Goal: Task Accomplishment & Management: Use online tool/utility

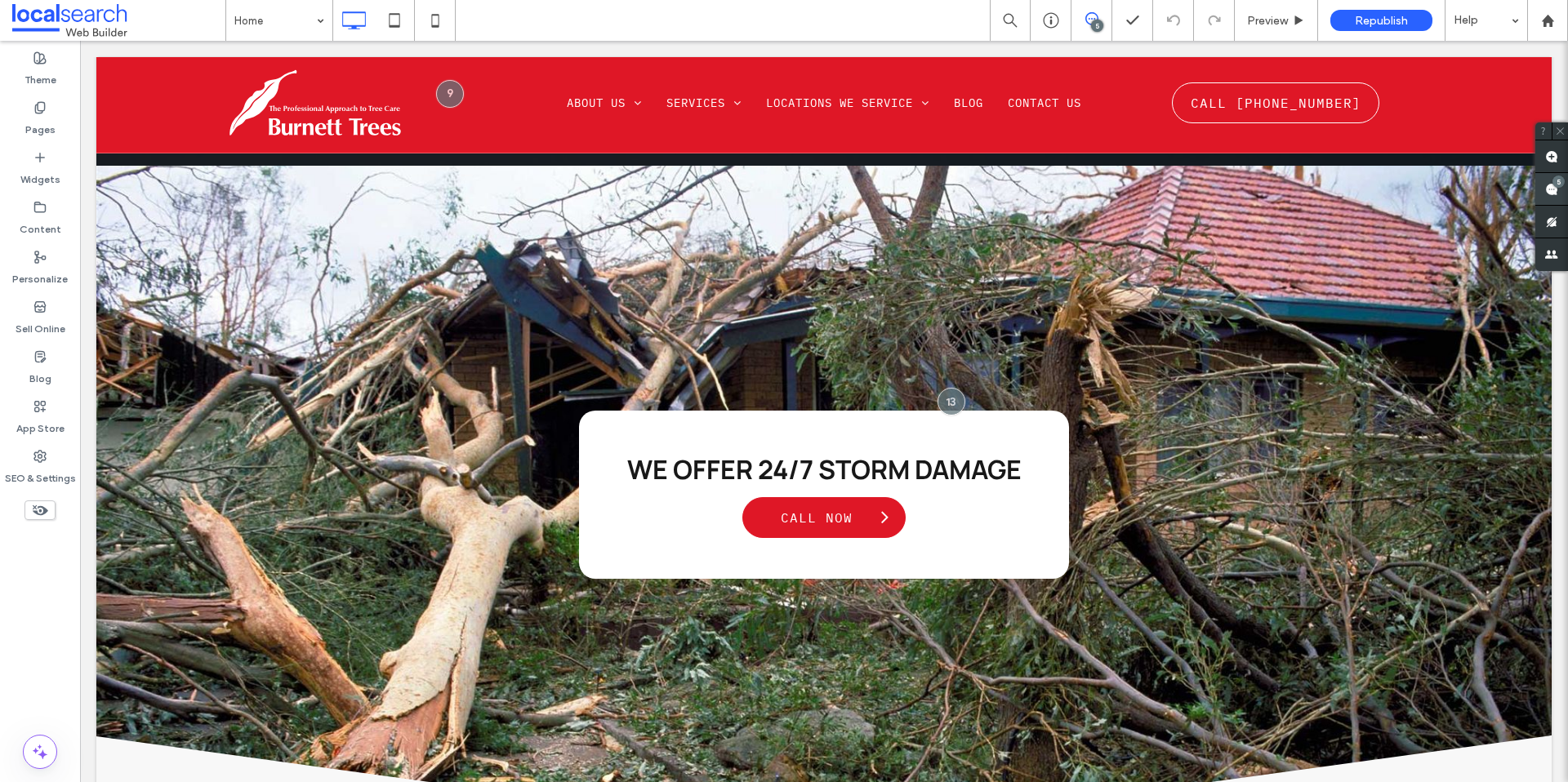
click at [1547, 188] on use at bounding box center [1552, 189] width 13 height 13
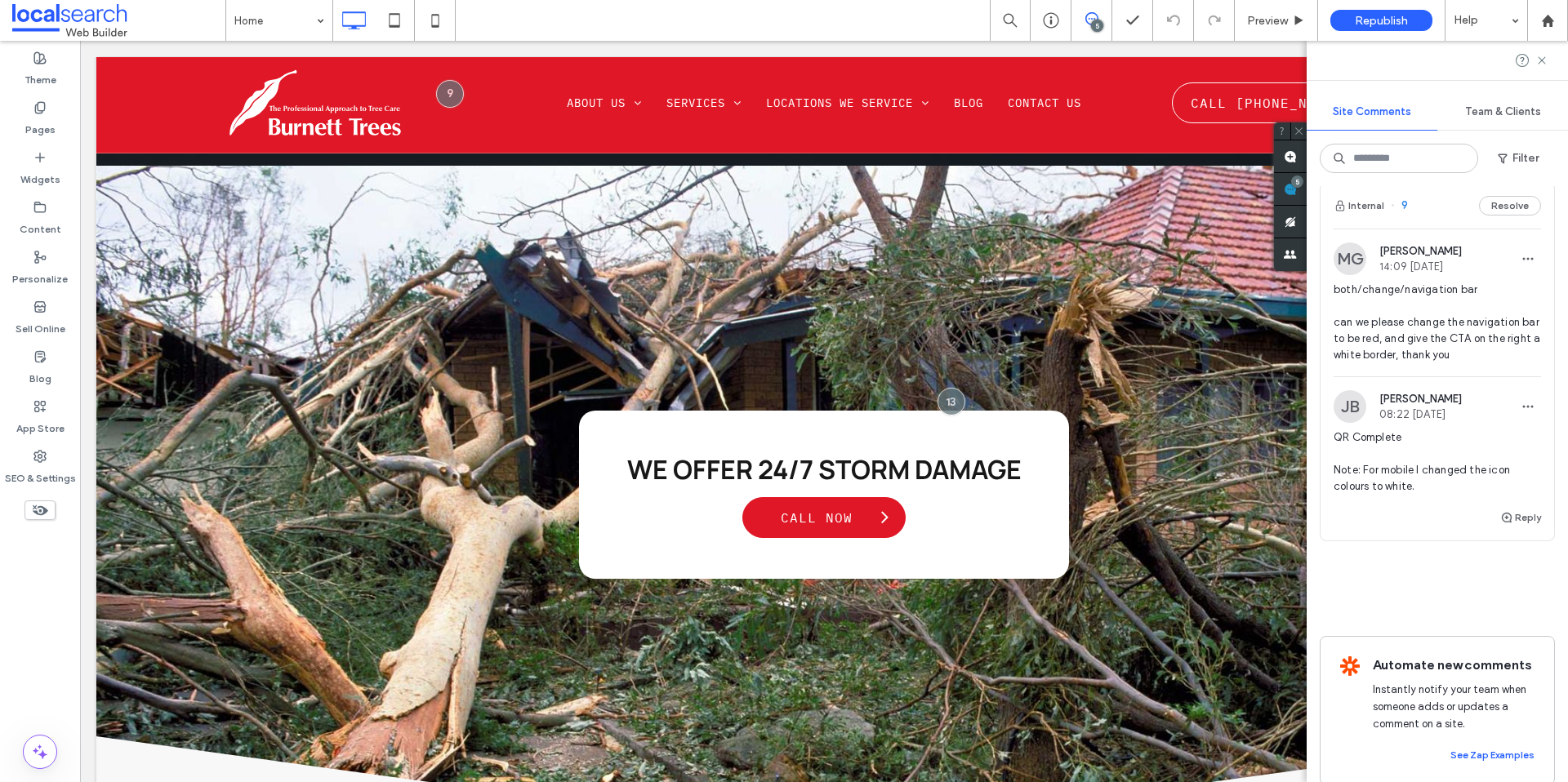
scroll to position [1259, 0]
click at [1489, 197] on div "Internal 9 Resolve" at bounding box center [1437, 209] width 234 height 45
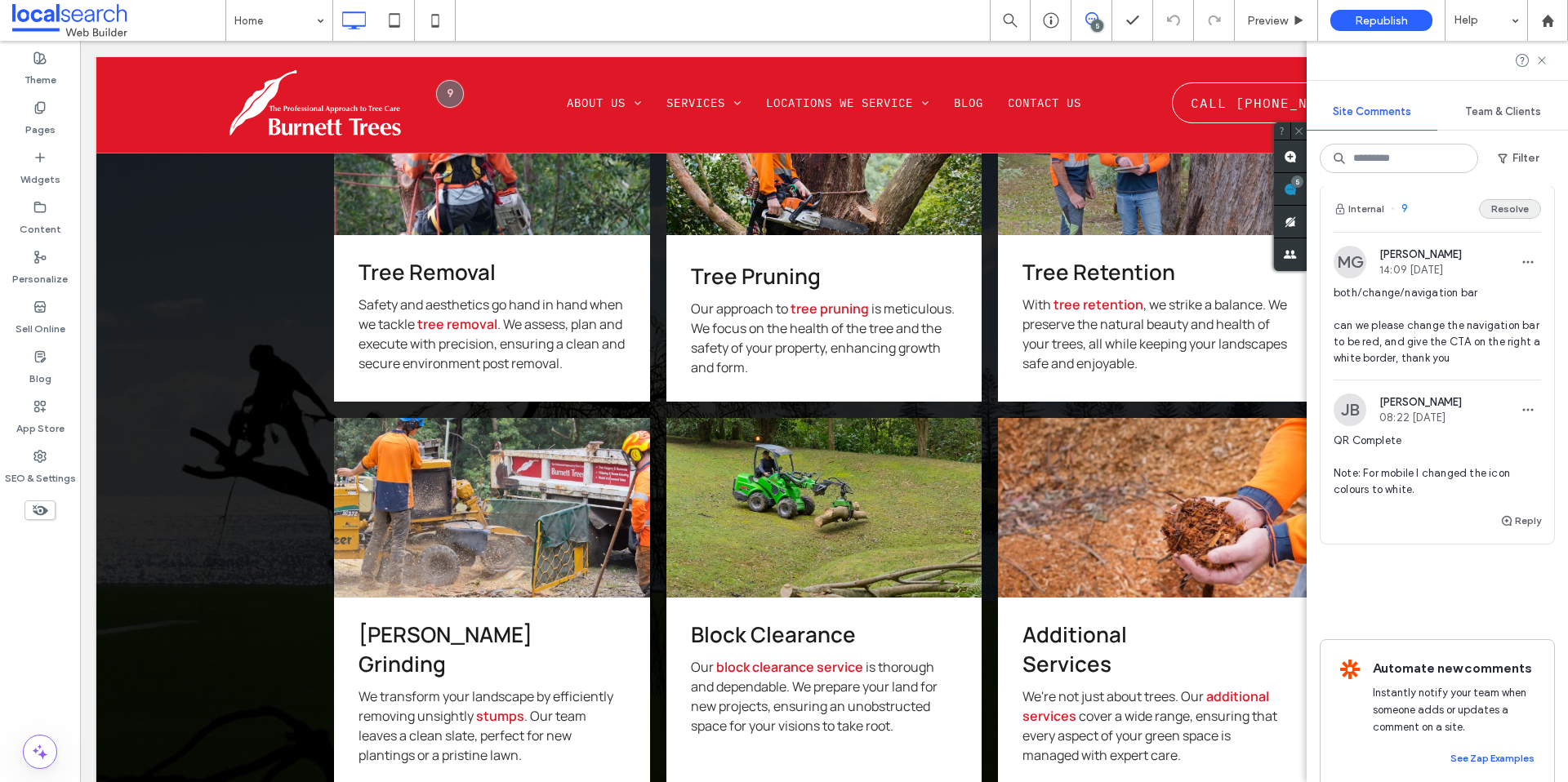
click at [1496, 209] on button "Resolve" at bounding box center [1510, 209] width 62 height 20
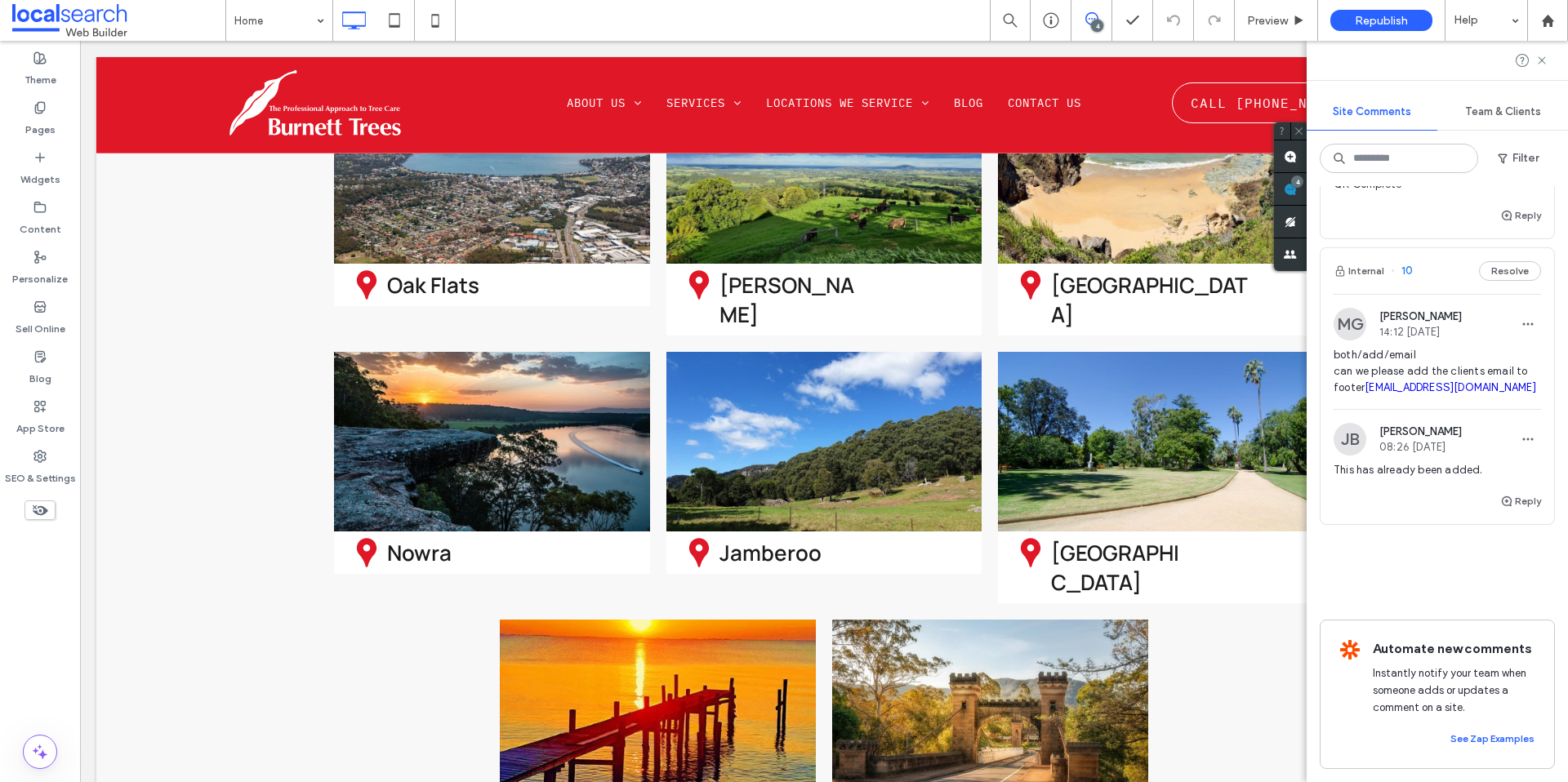
scroll to position [5527, 0]
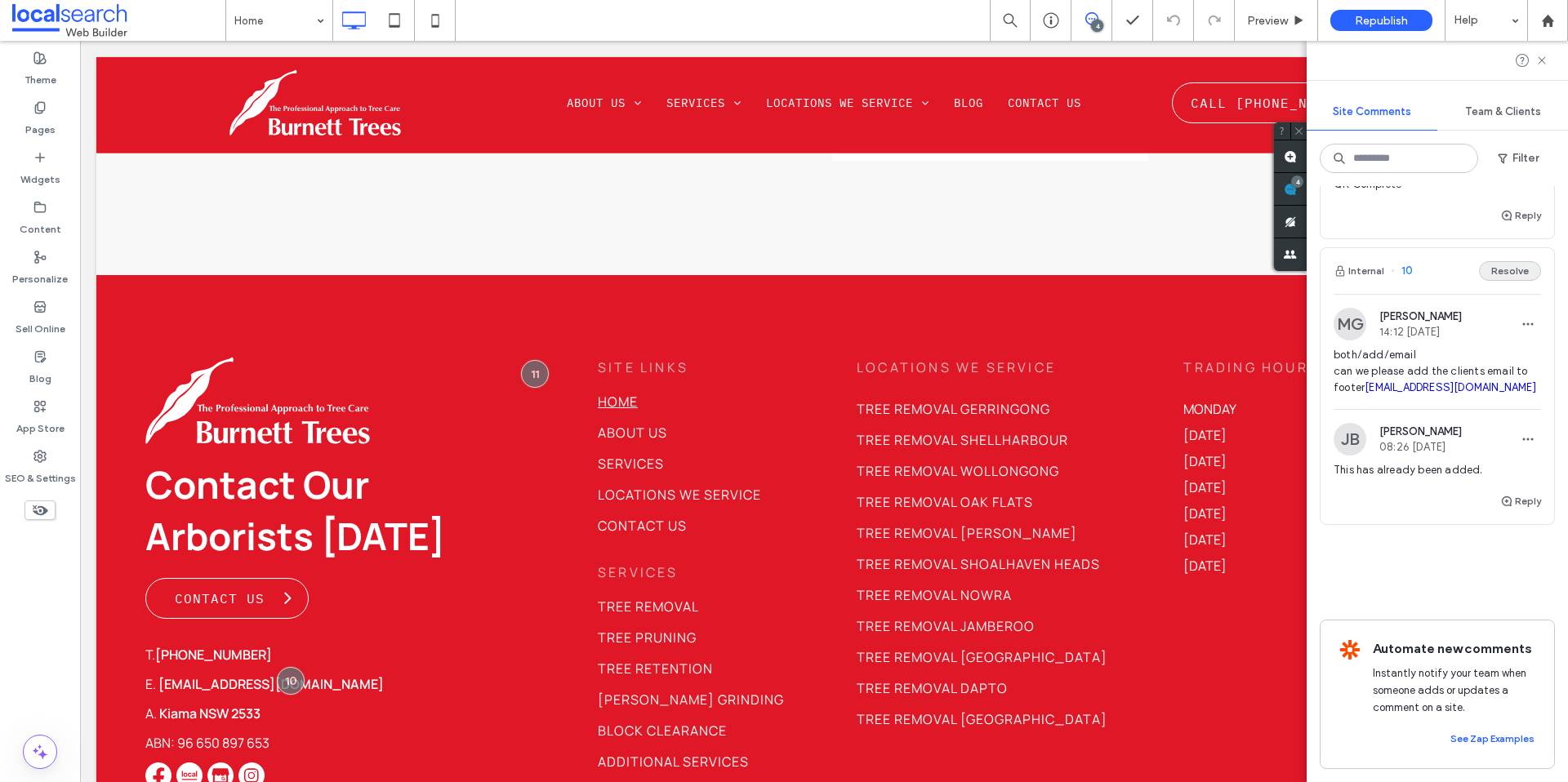
click at [1504, 261] on button "Resolve" at bounding box center [1510, 270] width 62 height 20
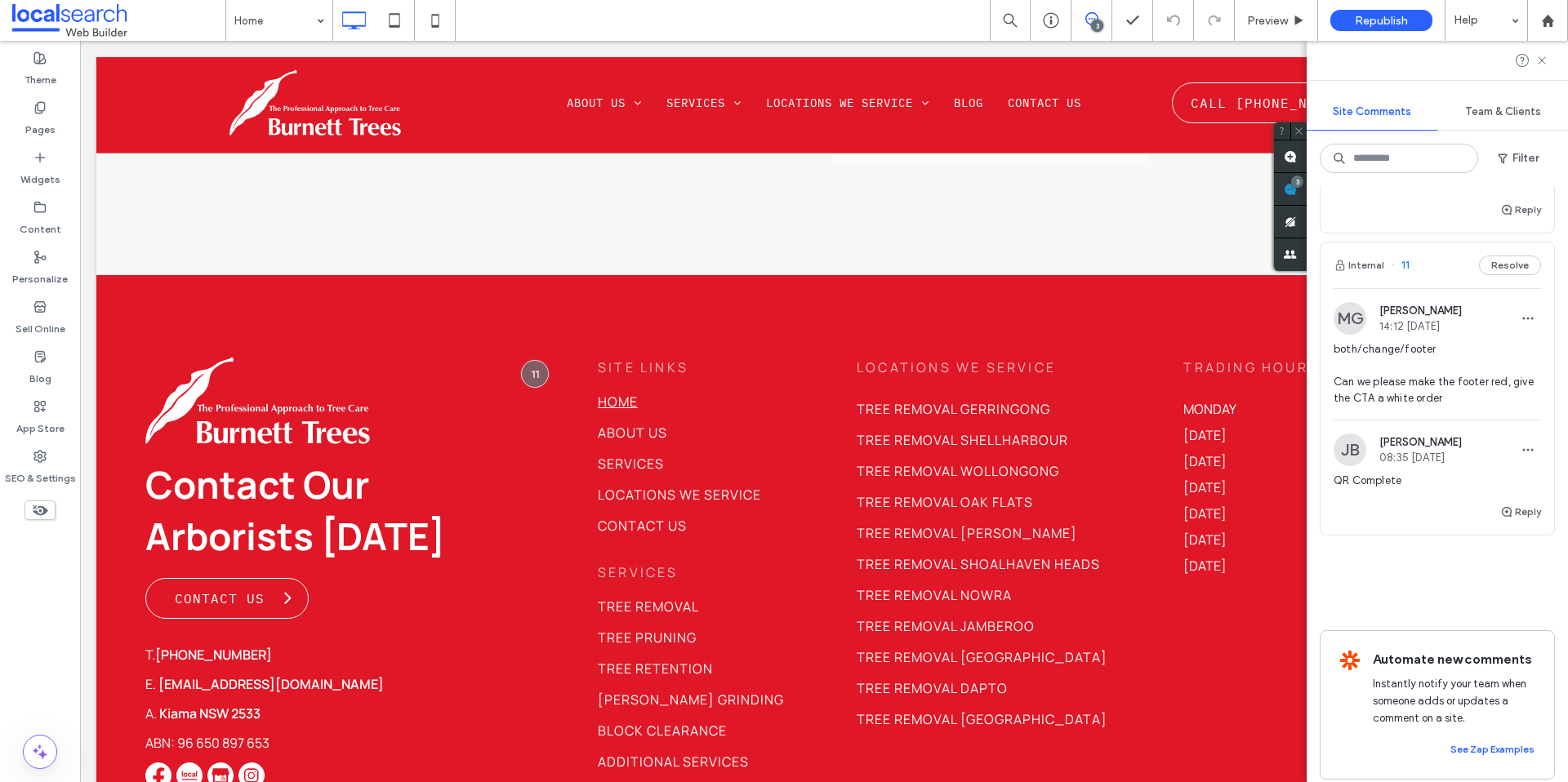
scroll to position [618, 0]
click at [1508, 252] on button "Resolve" at bounding box center [1510, 262] width 62 height 20
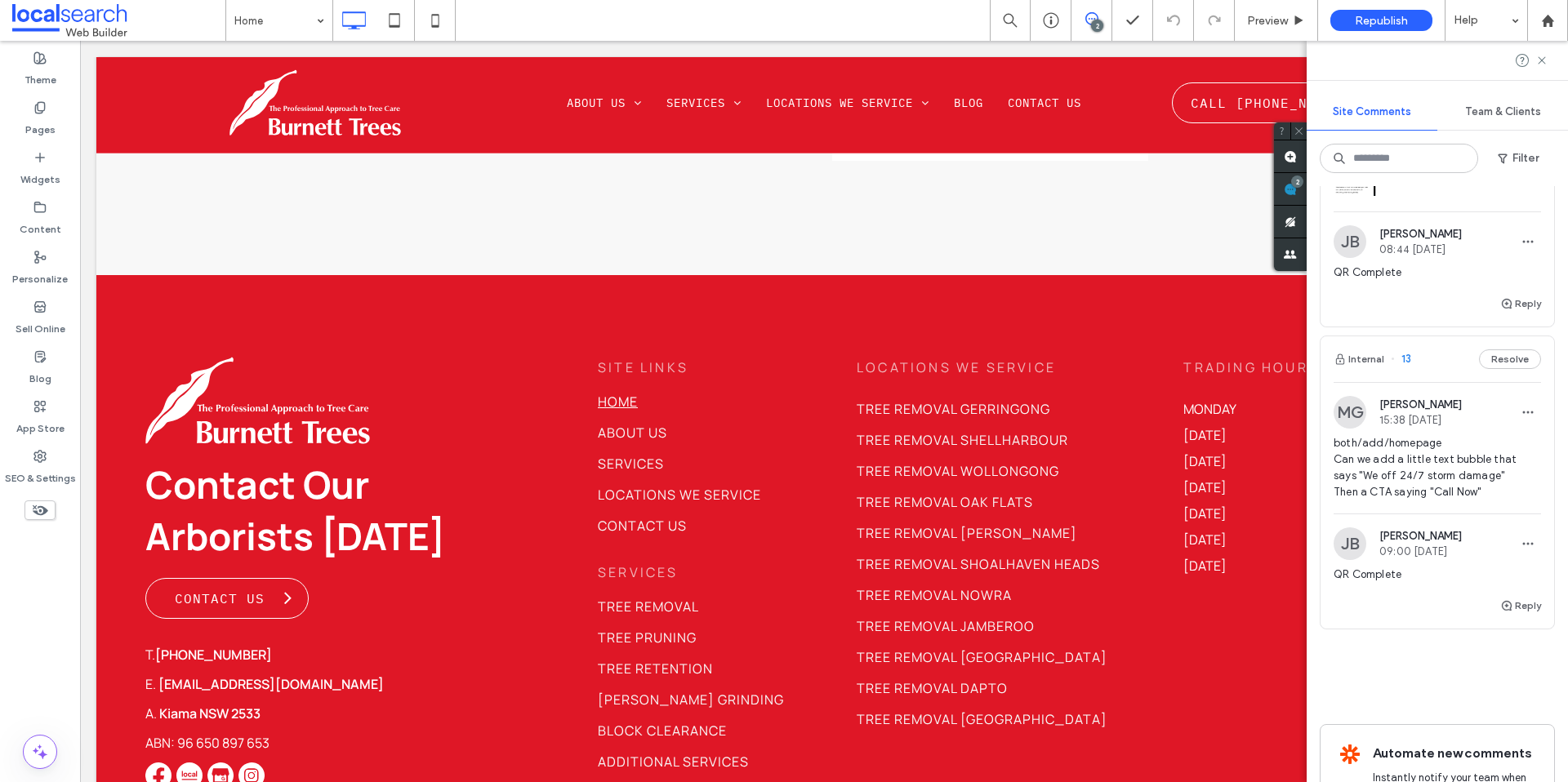
scroll to position [227, 0]
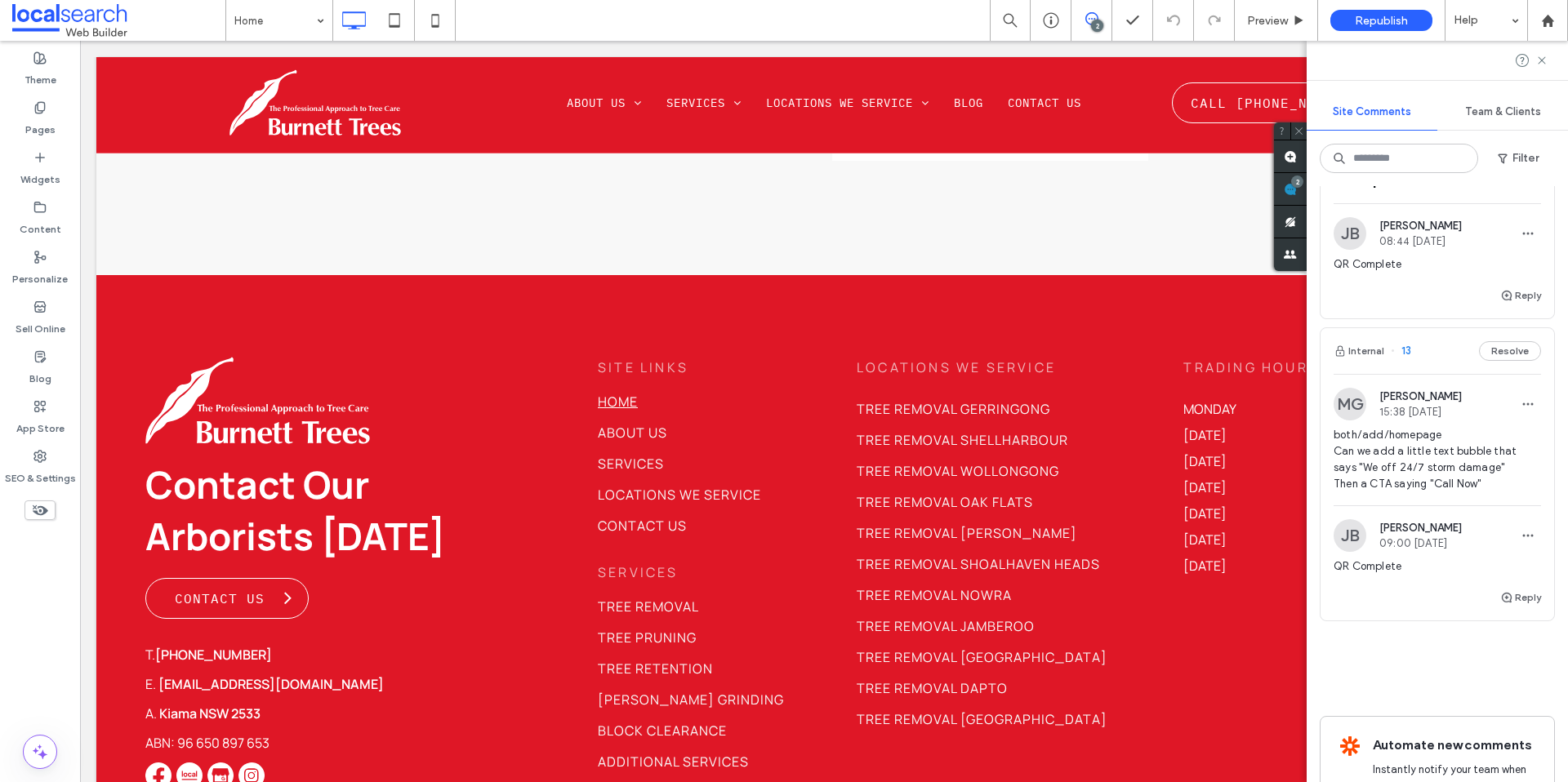
click at [1430, 374] on div "MG Miya Galvin 15:38 Sep 17 2025 both/add/homepage Can we add a little text bub…" at bounding box center [1437, 481] width 234 height 214
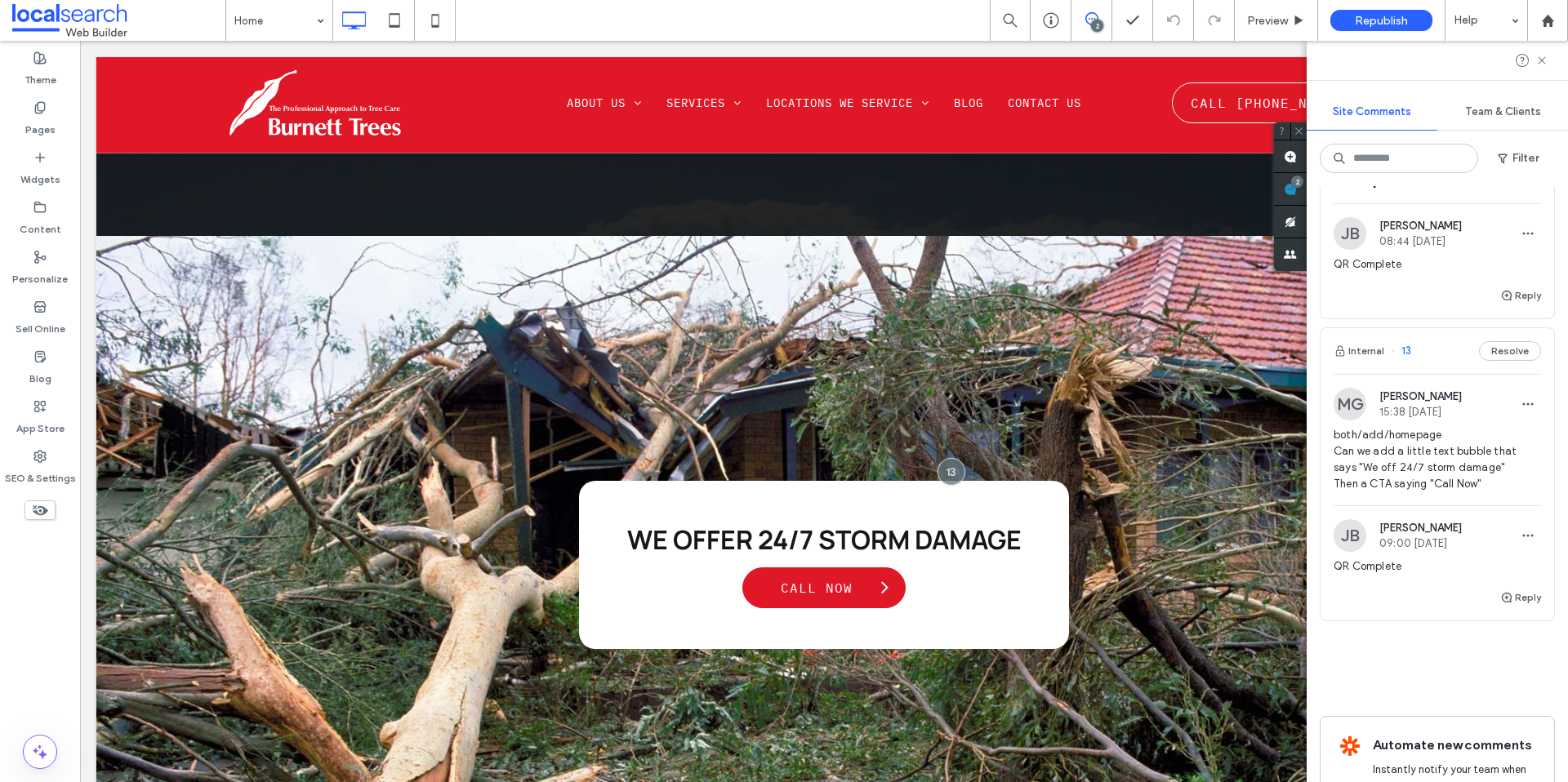
scroll to position [0, 0]
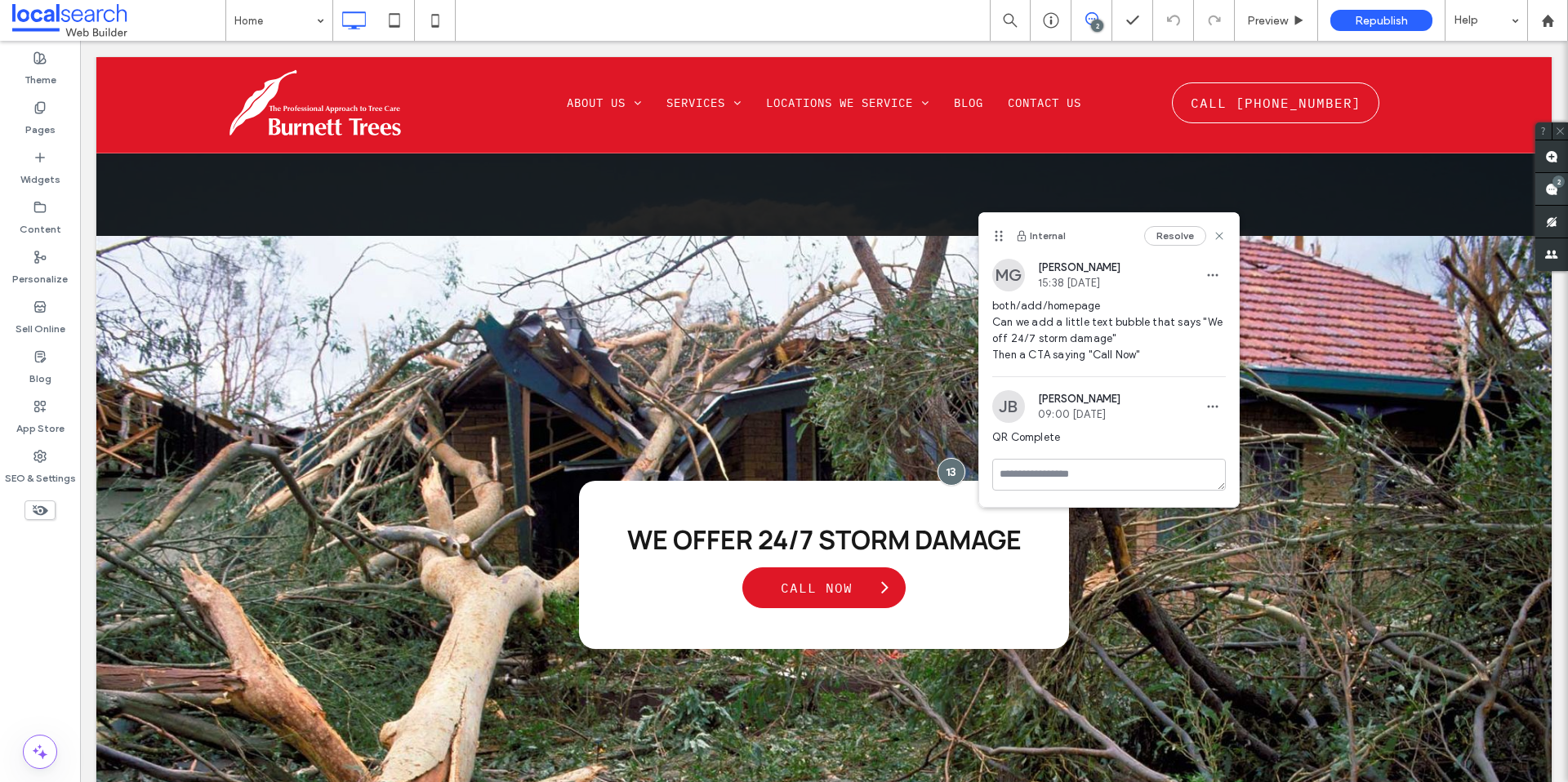
click at [1543, 181] on div "2" at bounding box center [1552, 190] width 33 height 33
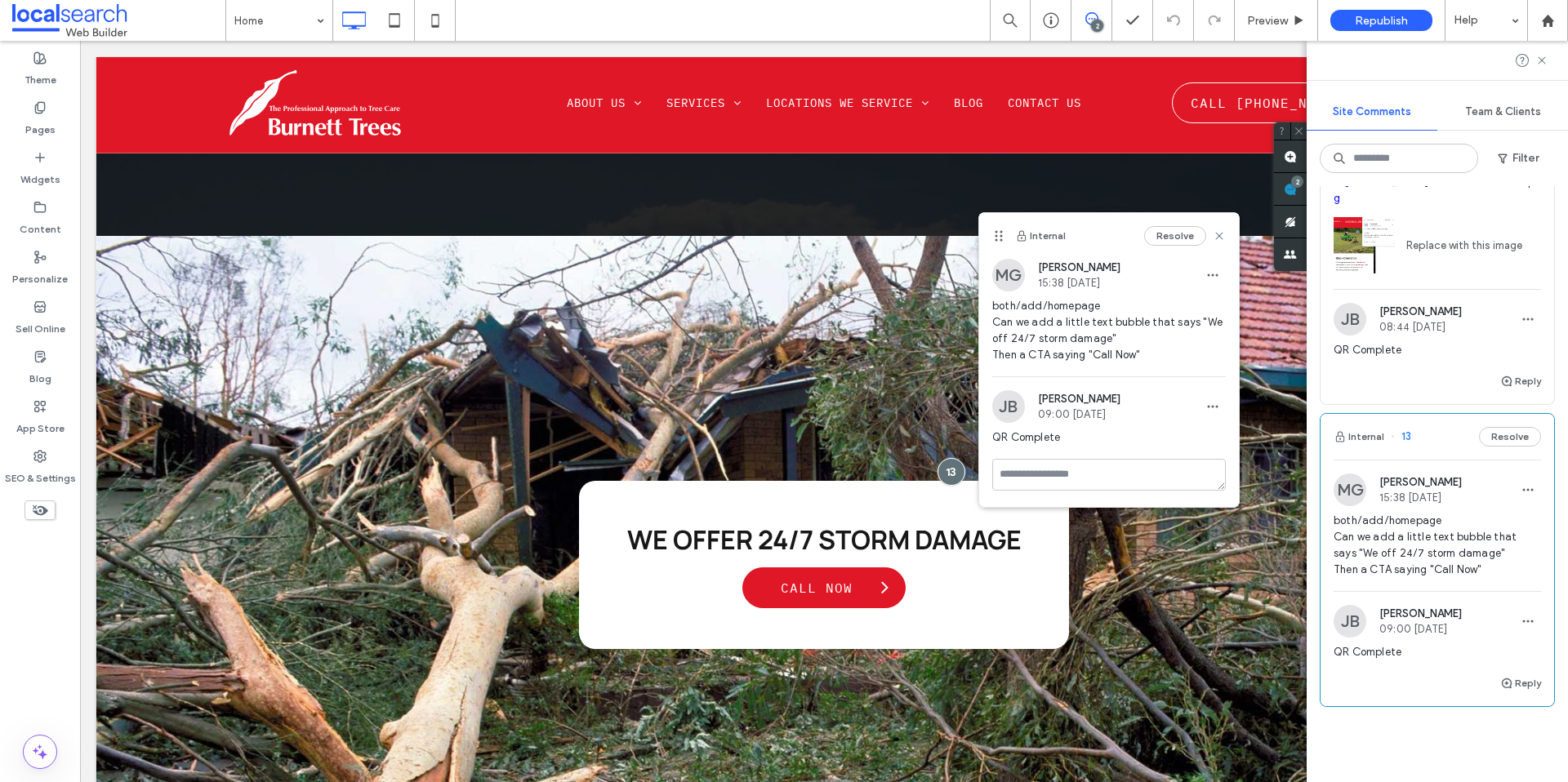
scroll to position [318, 0]
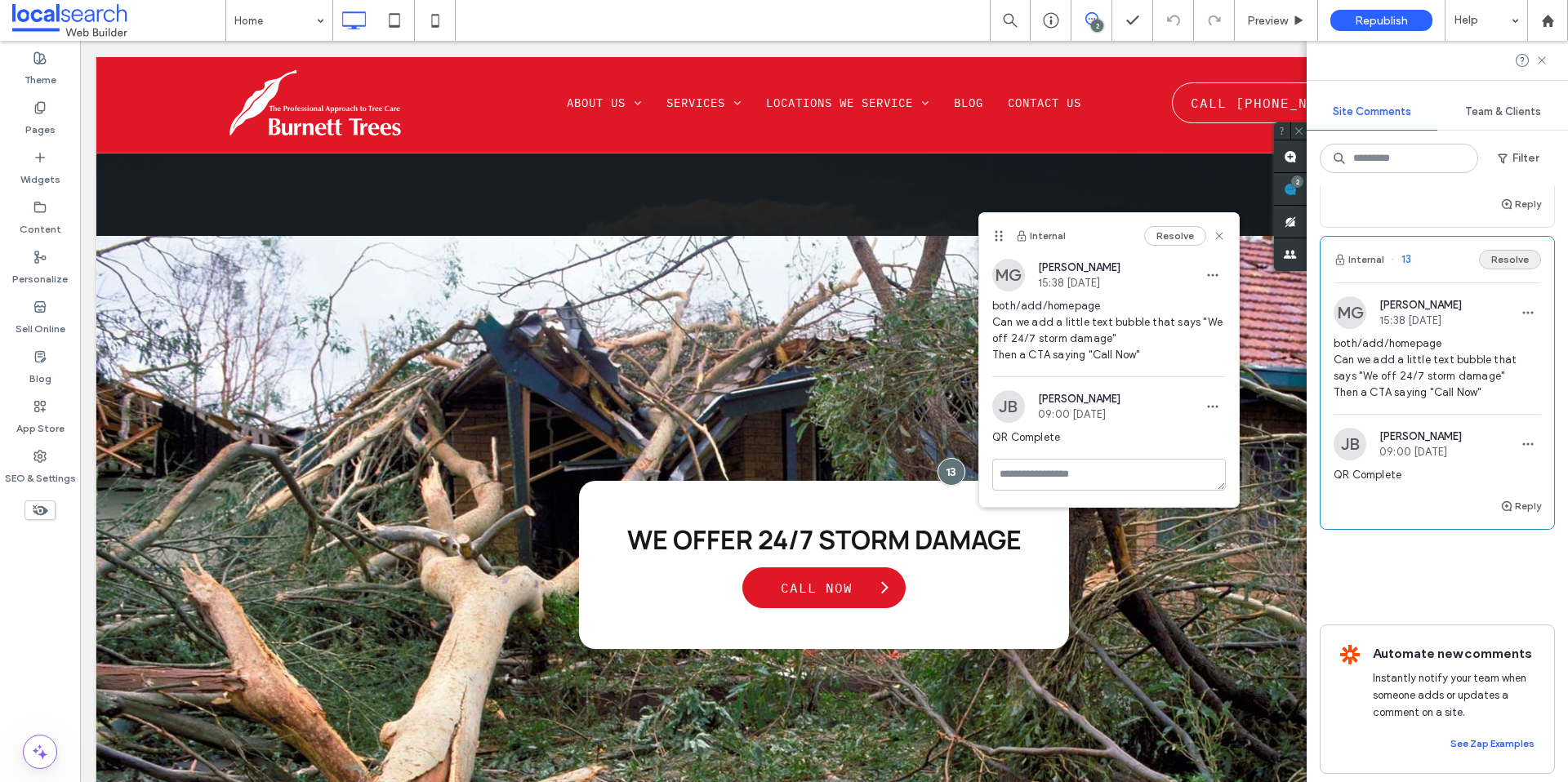
click at [1494, 250] on button "Resolve" at bounding box center [1510, 259] width 62 height 20
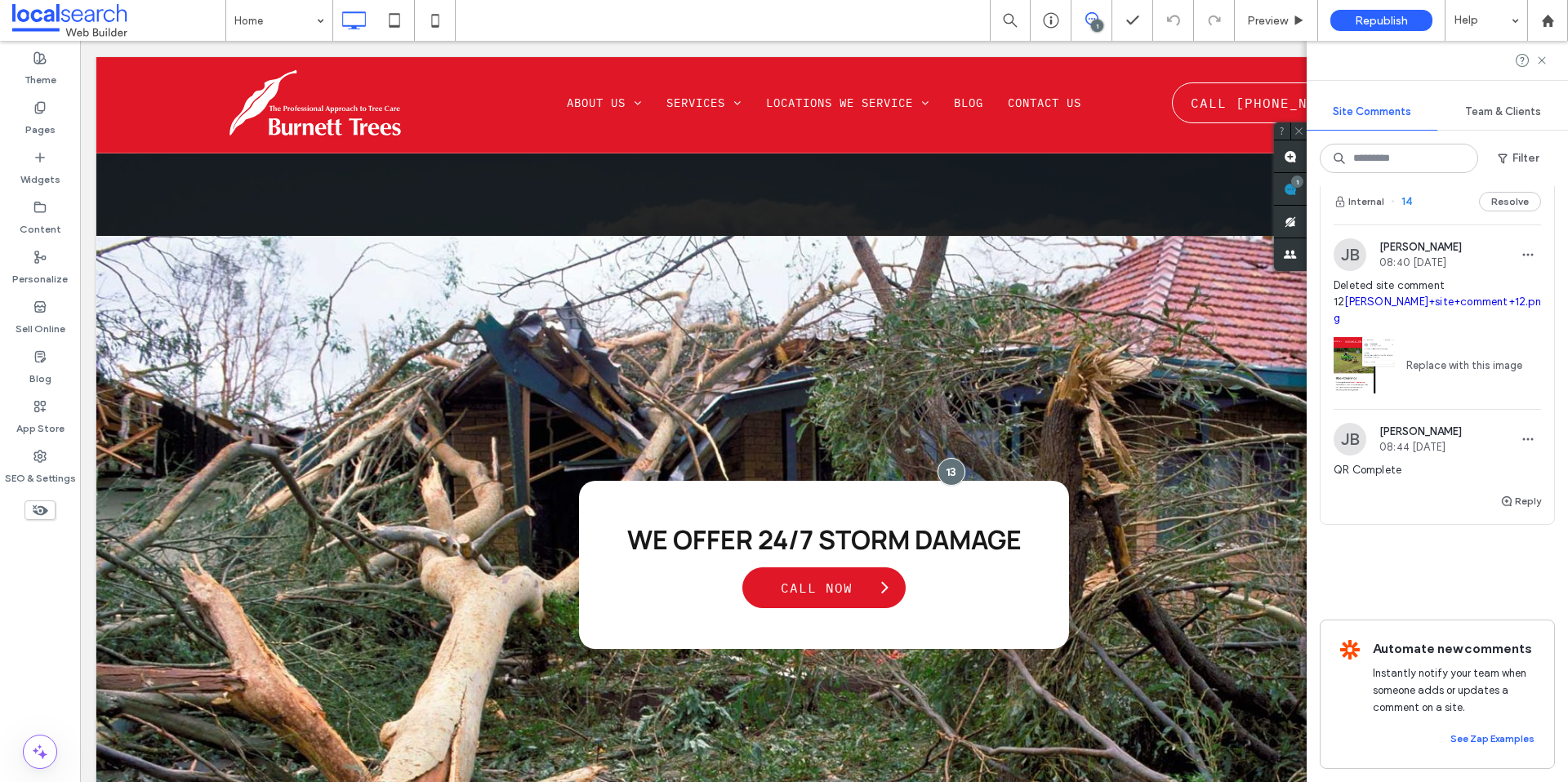
scroll to position [23, 0]
click at [1498, 195] on button "Resolve" at bounding box center [1510, 202] width 62 height 20
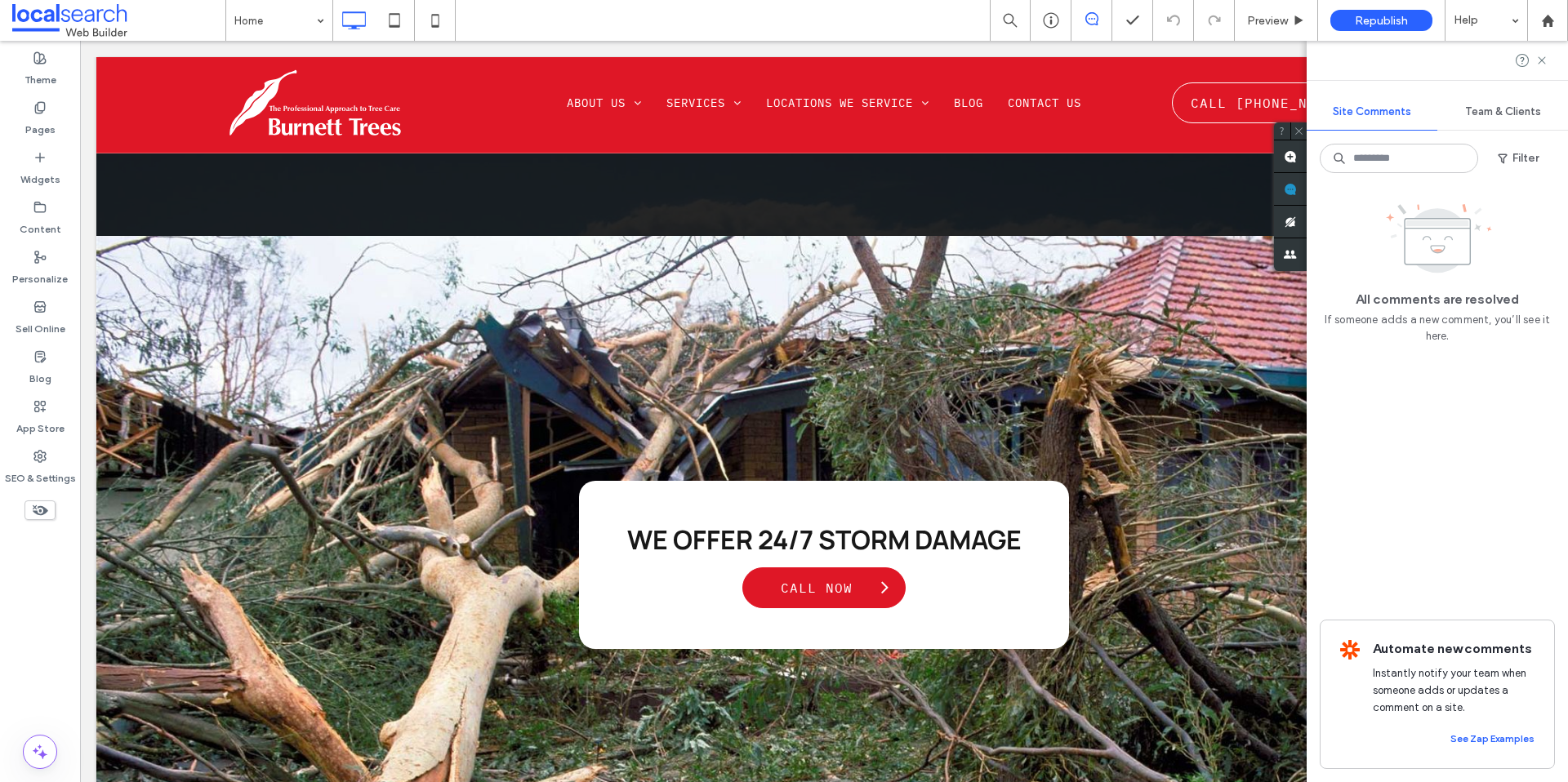
scroll to position [0, 0]
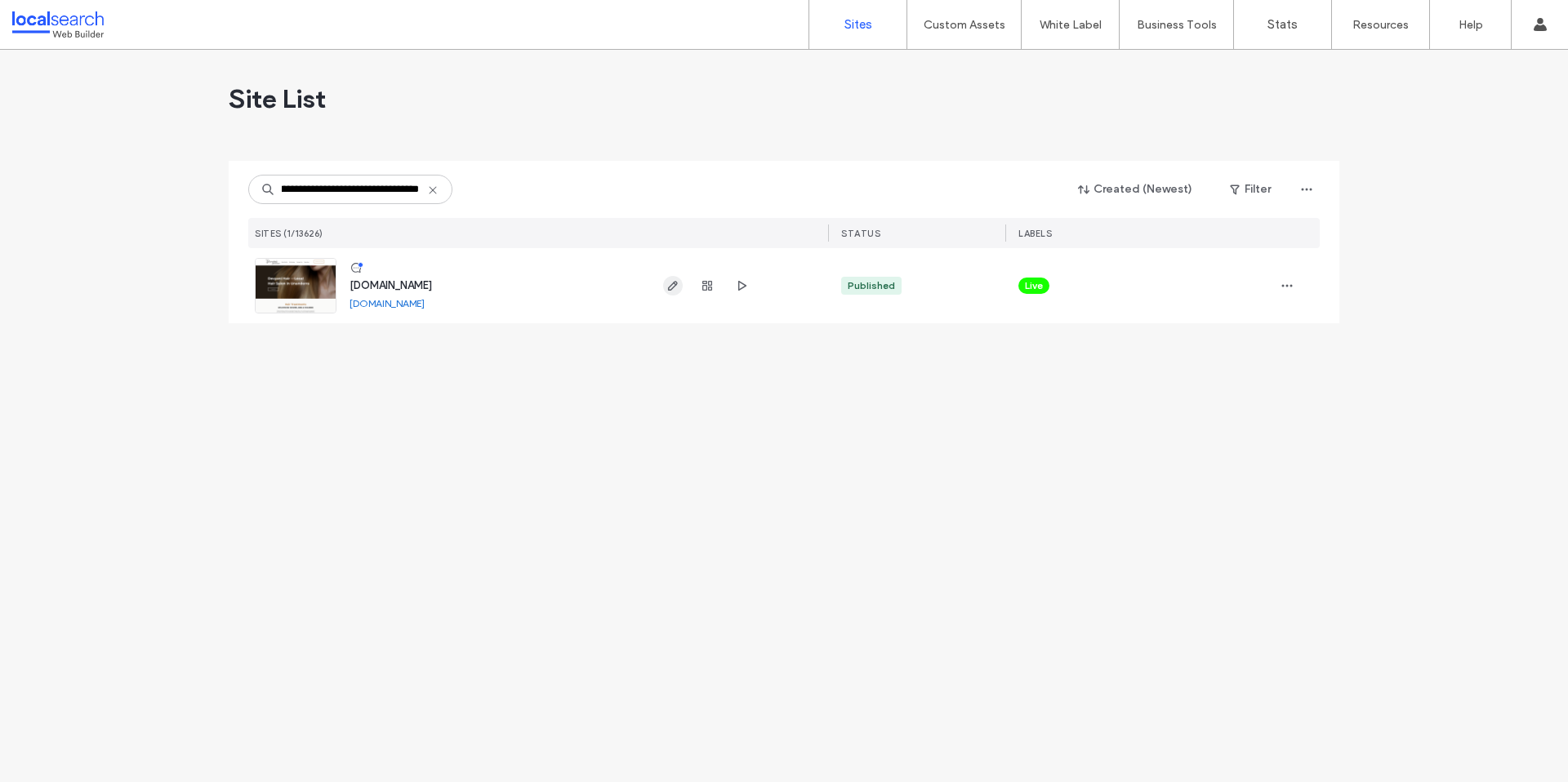
type input "**********"
click at [668, 290] on use "button" at bounding box center [672, 285] width 9 height 9
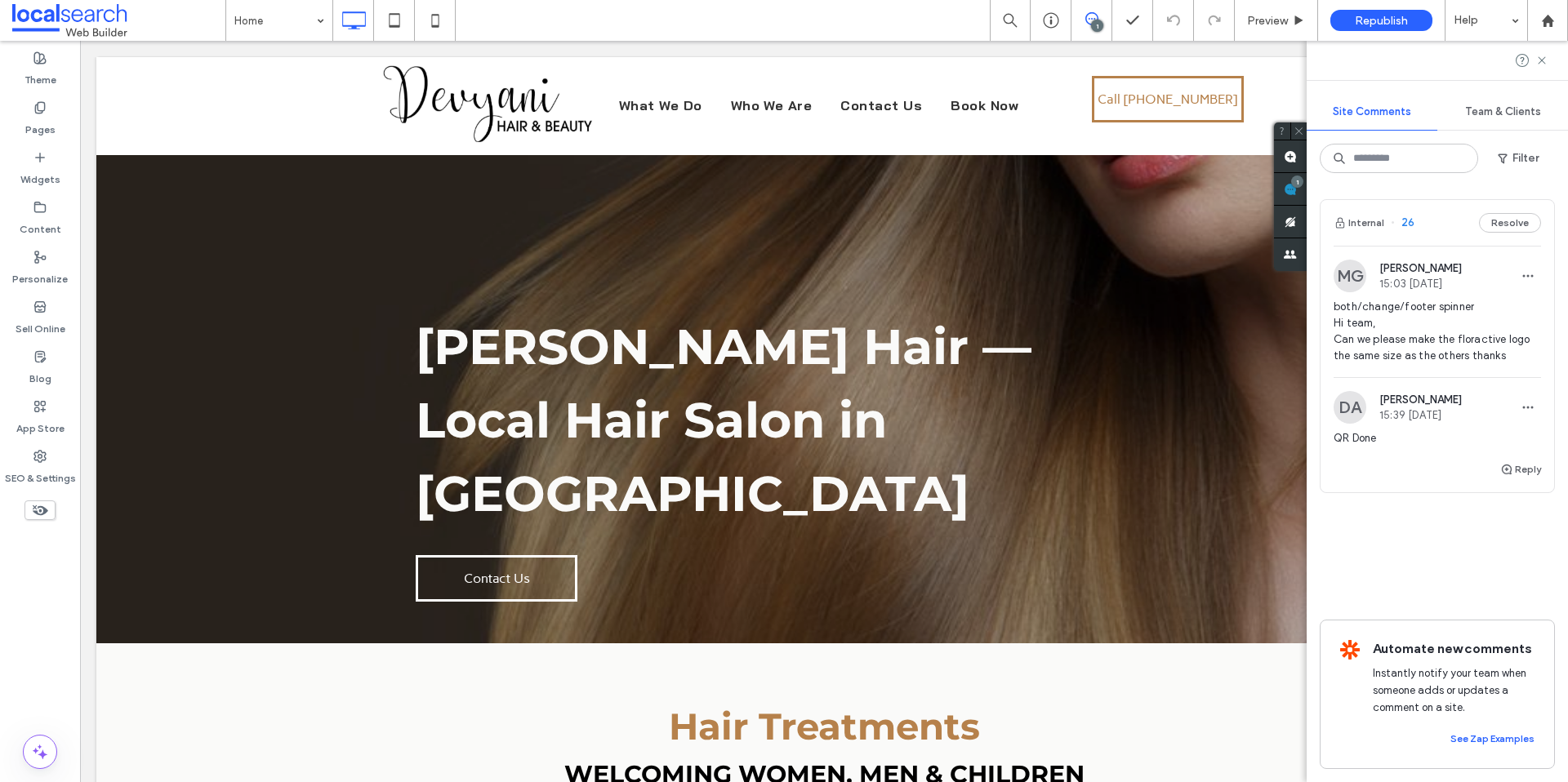
click at [1437, 282] on span "15:03 [DATE]" at bounding box center [1421, 283] width 82 height 12
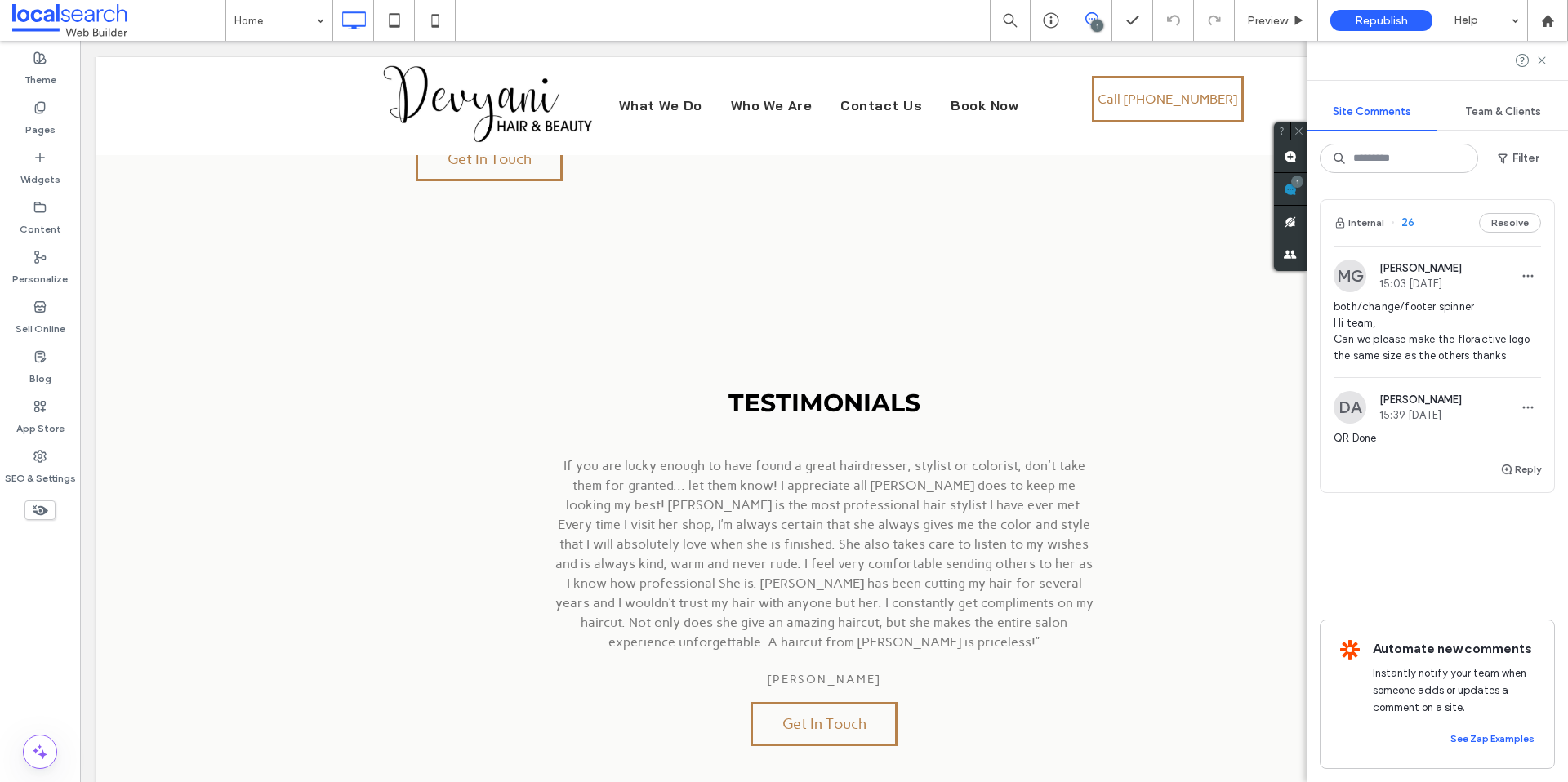
scroll to position [3056, 0]
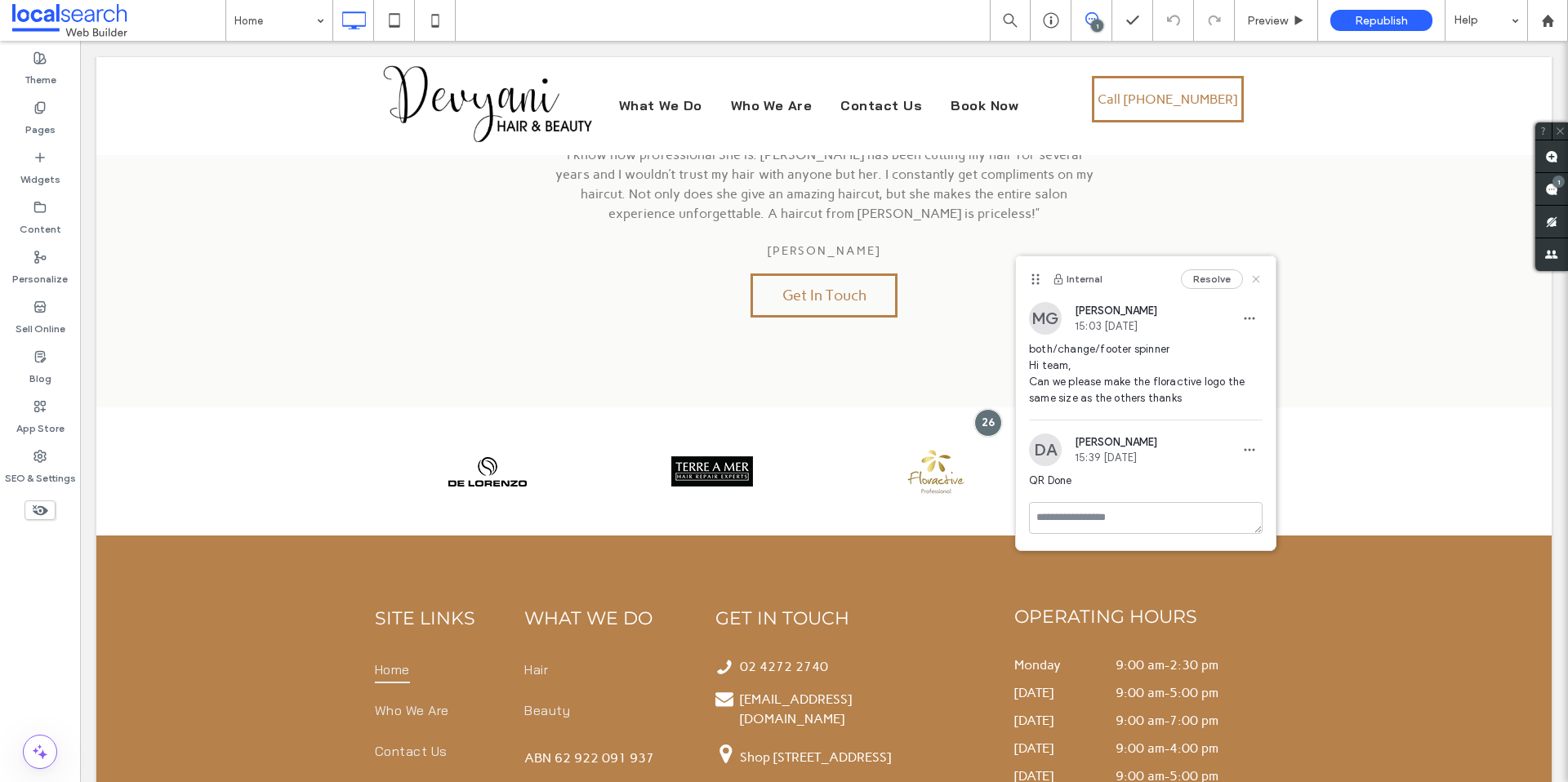
click at [1251, 280] on icon at bounding box center [1255, 279] width 13 height 13
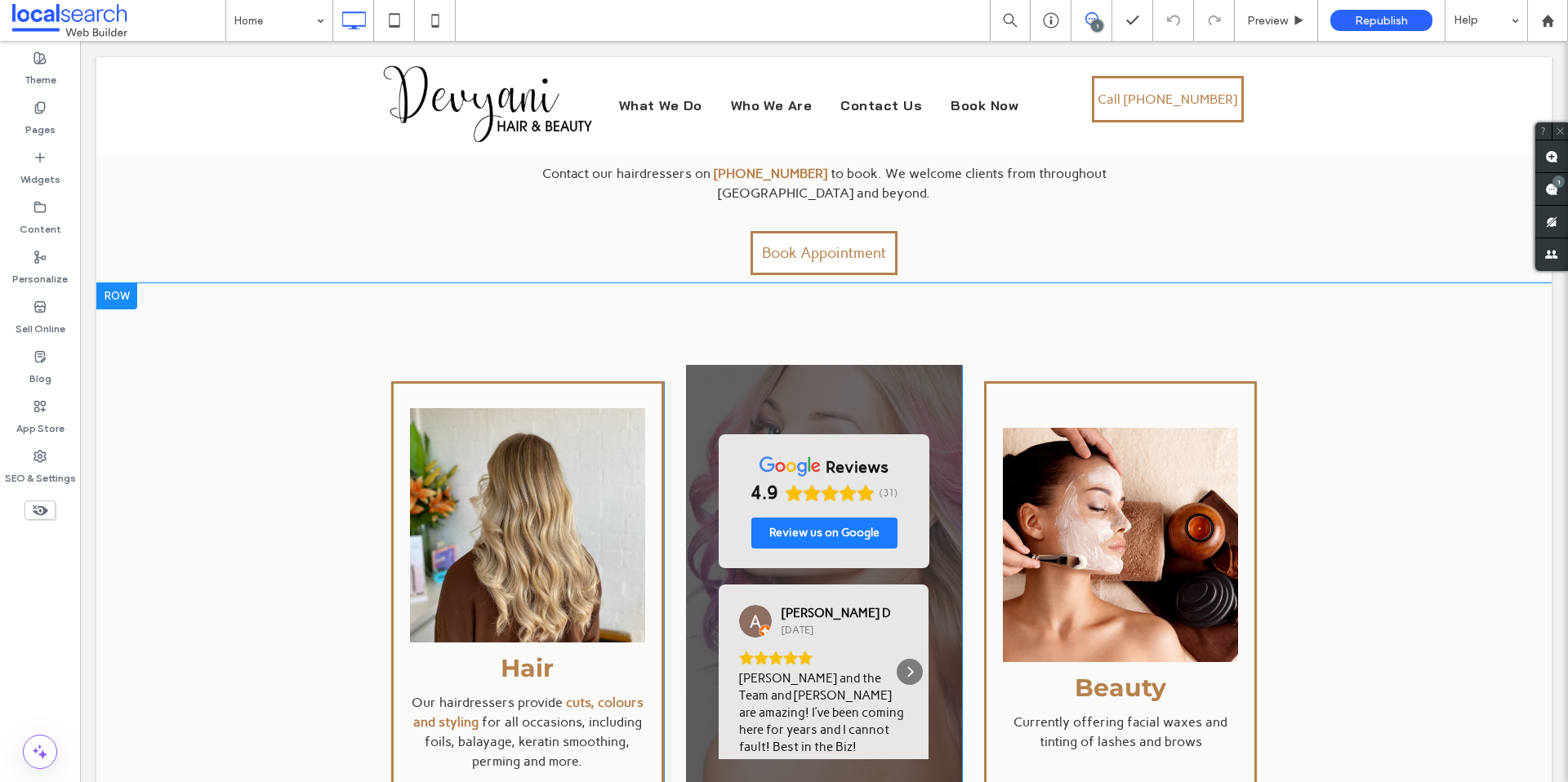
scroll to position [0, 0]
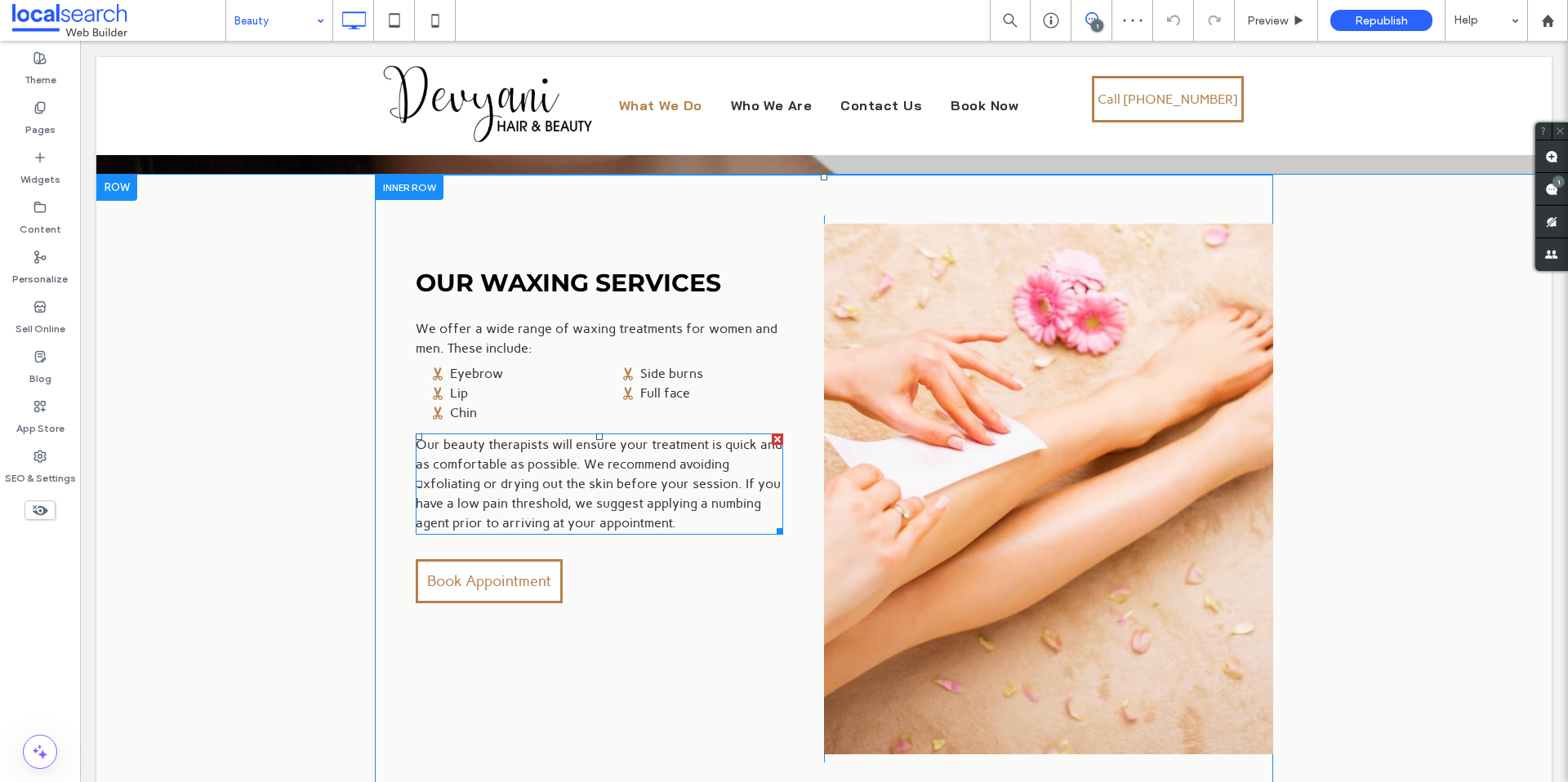
scroll to position [468, 0]
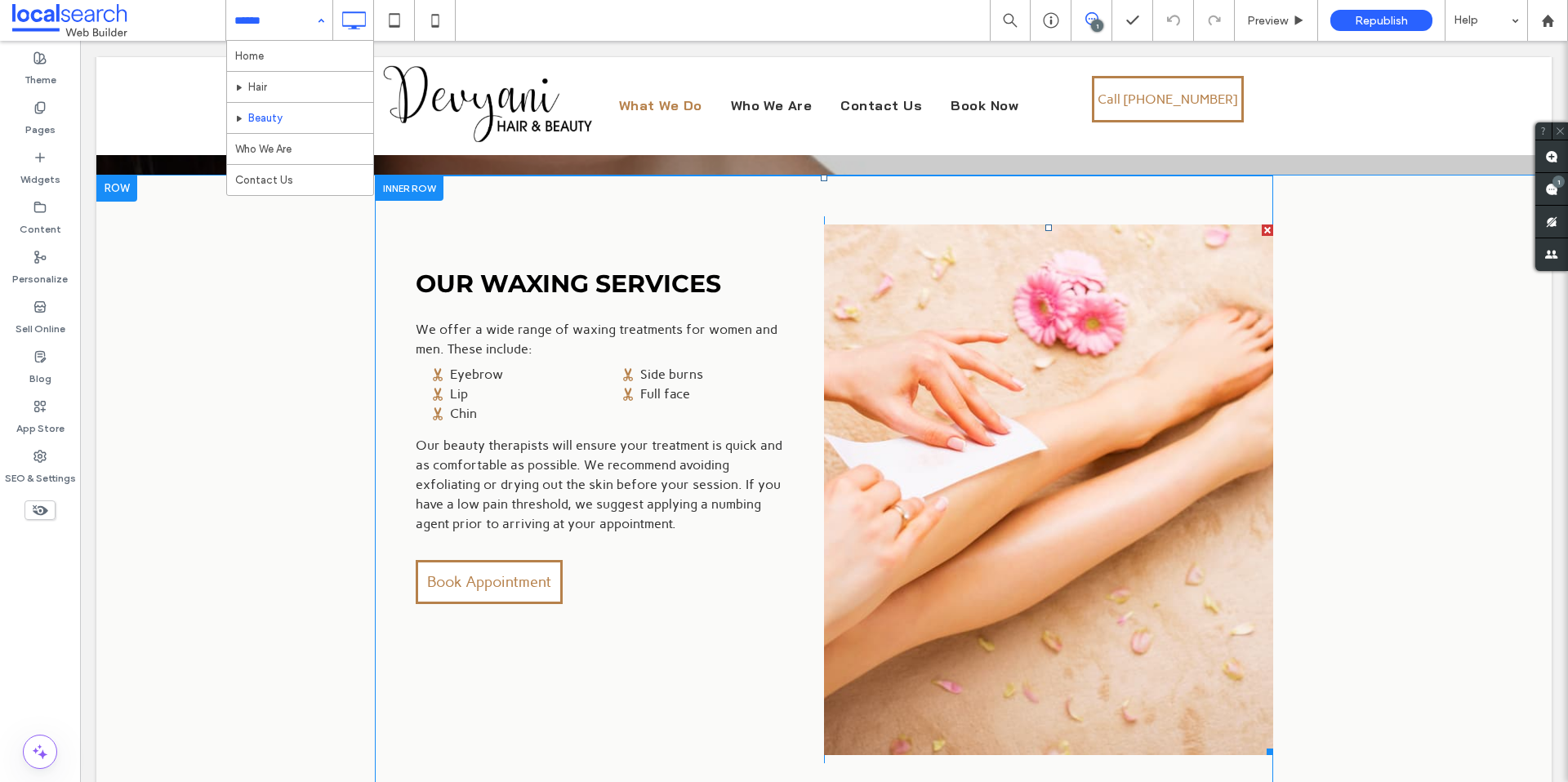
click at [1067, 447] on link at bounding box center [1048, 490] width 449 height 530
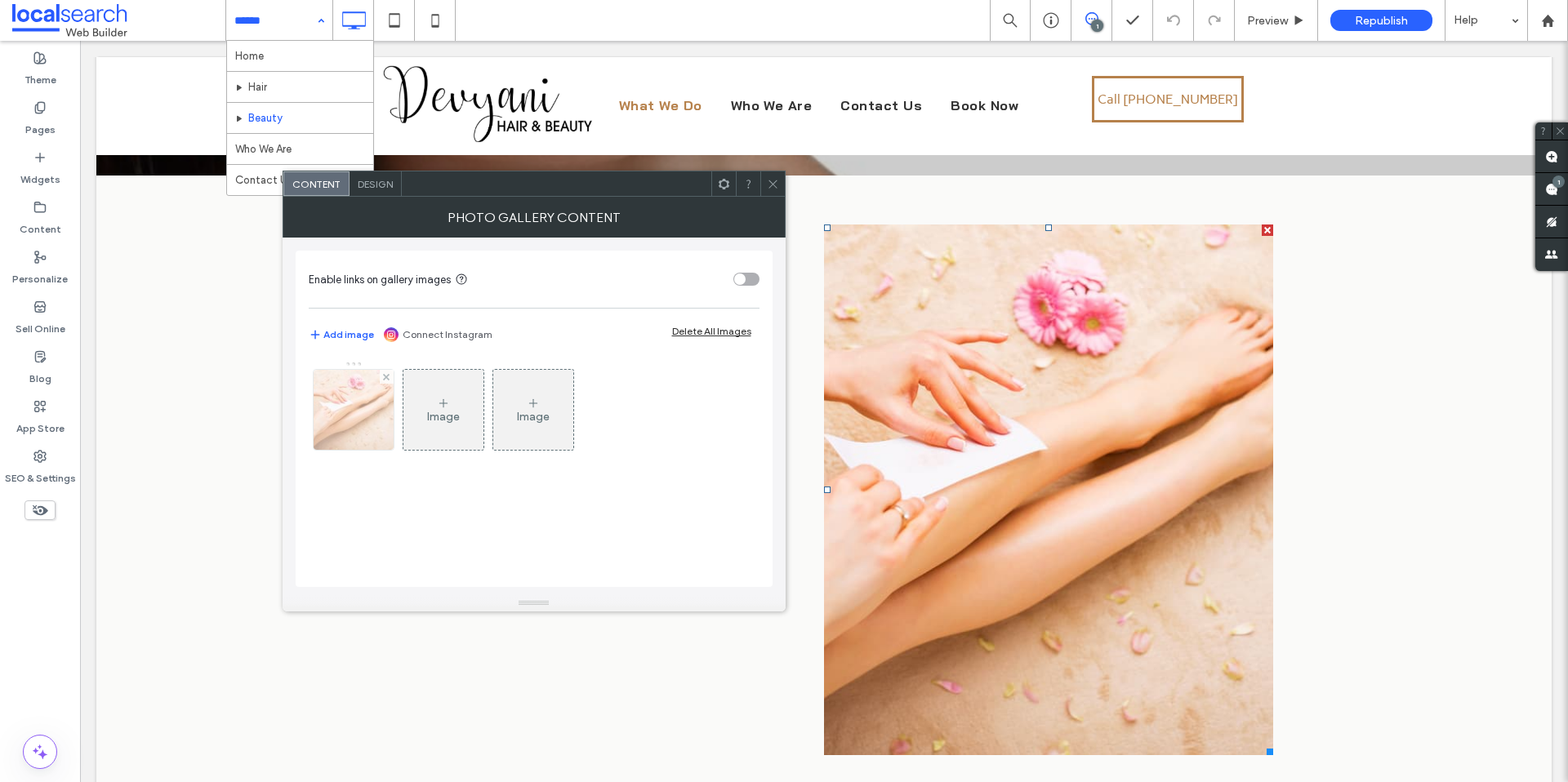
click at [359, 425] on div at bounding box center [353, 409] width 80 height 80
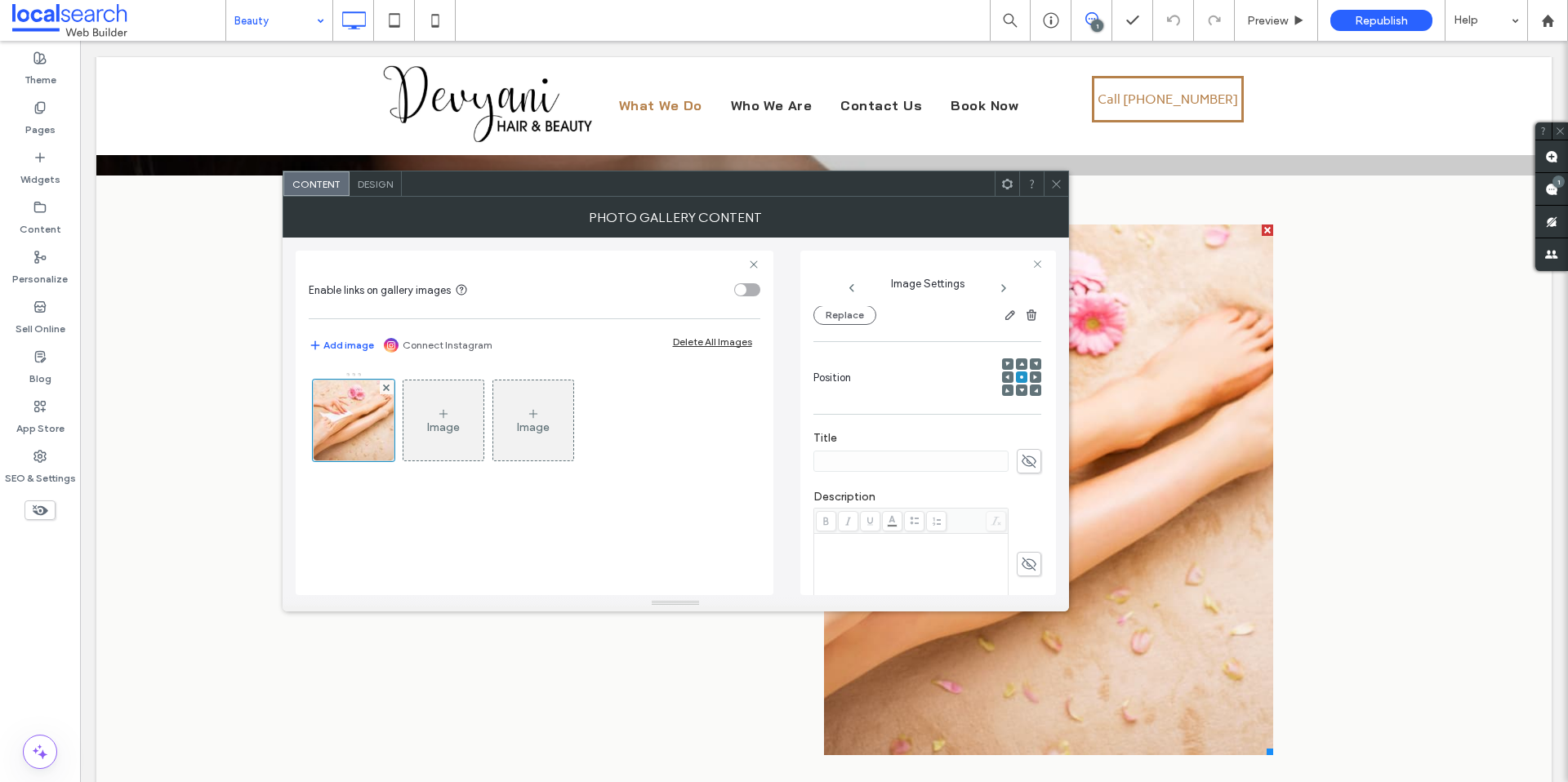
scroll to position [0, 0]
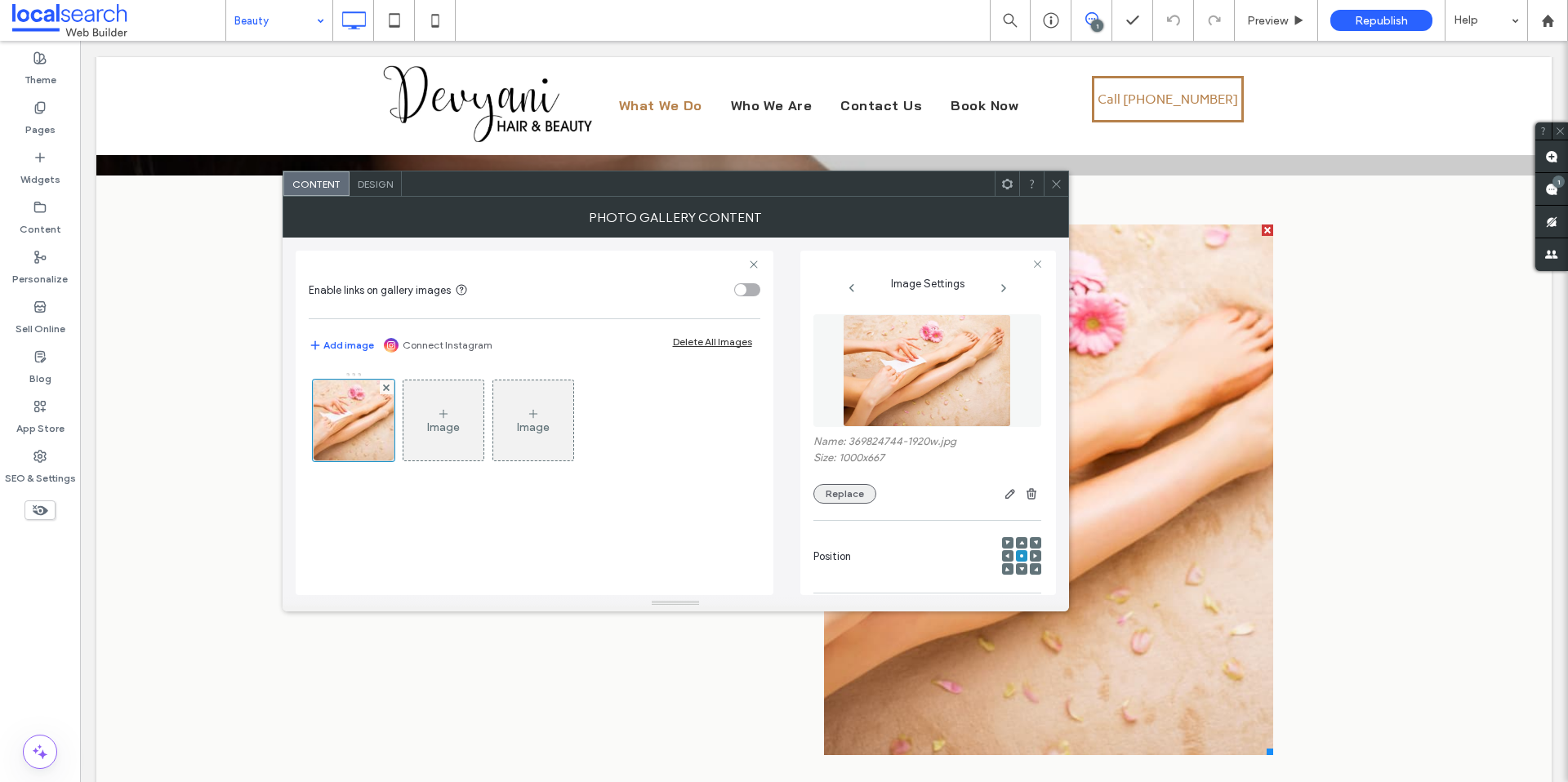
click at [860, 490] on button "Replace" at bounding box center [844, 494] width 63 height 20
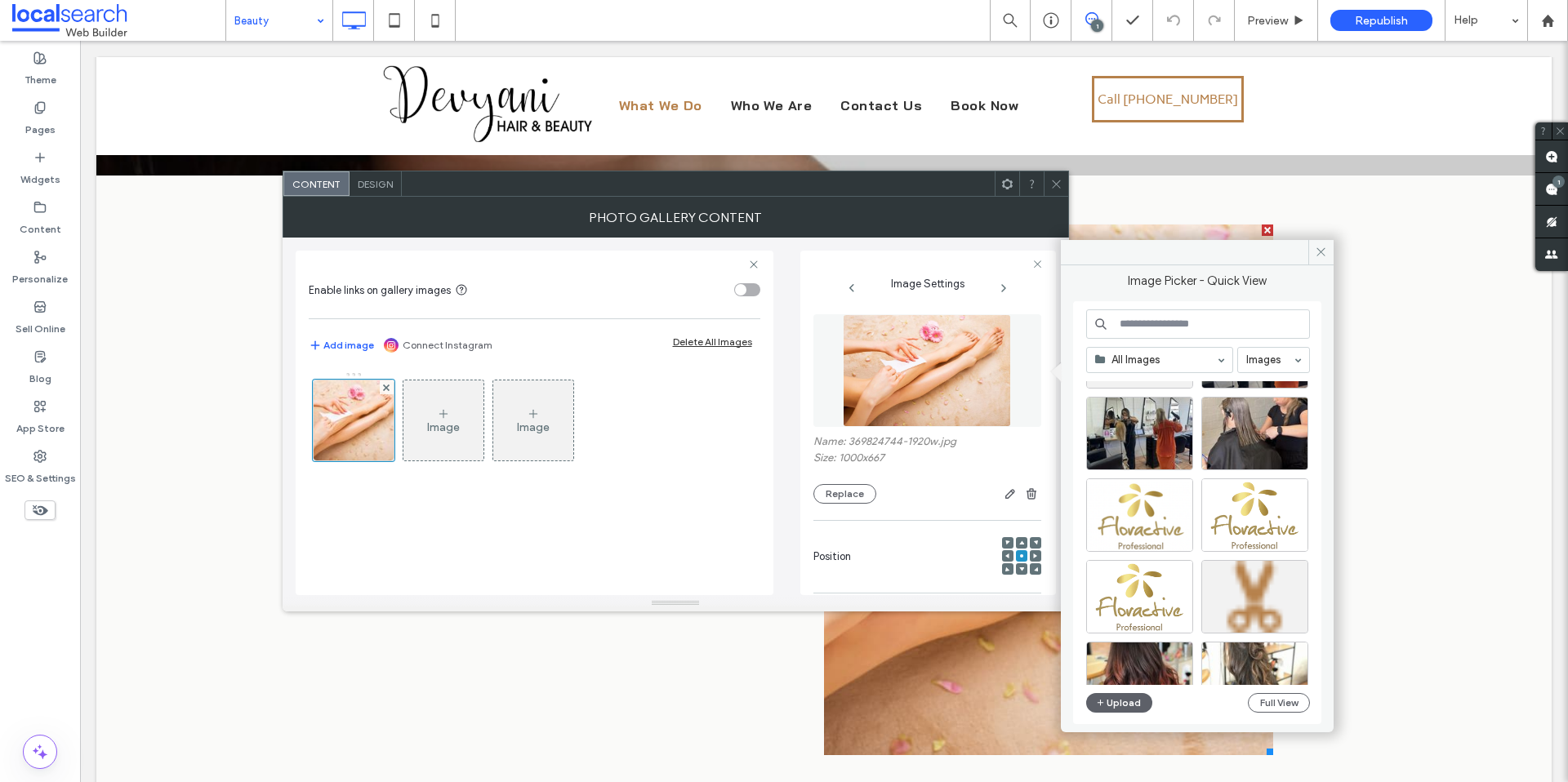
scroll to position [186, 0]
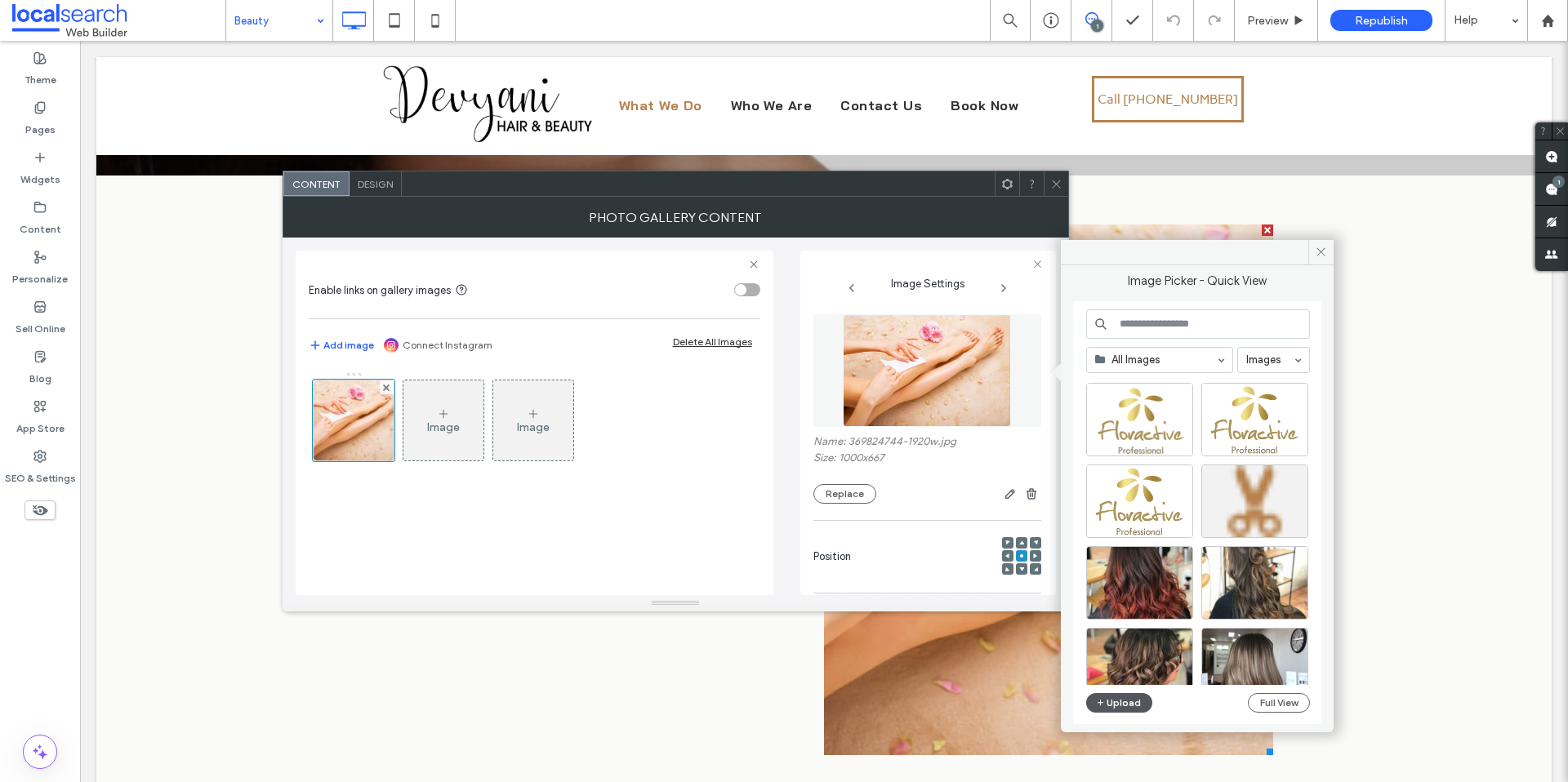
click at [1106, 700] on button "Upload" at bounding box center [1120, 703] width 67 height 20
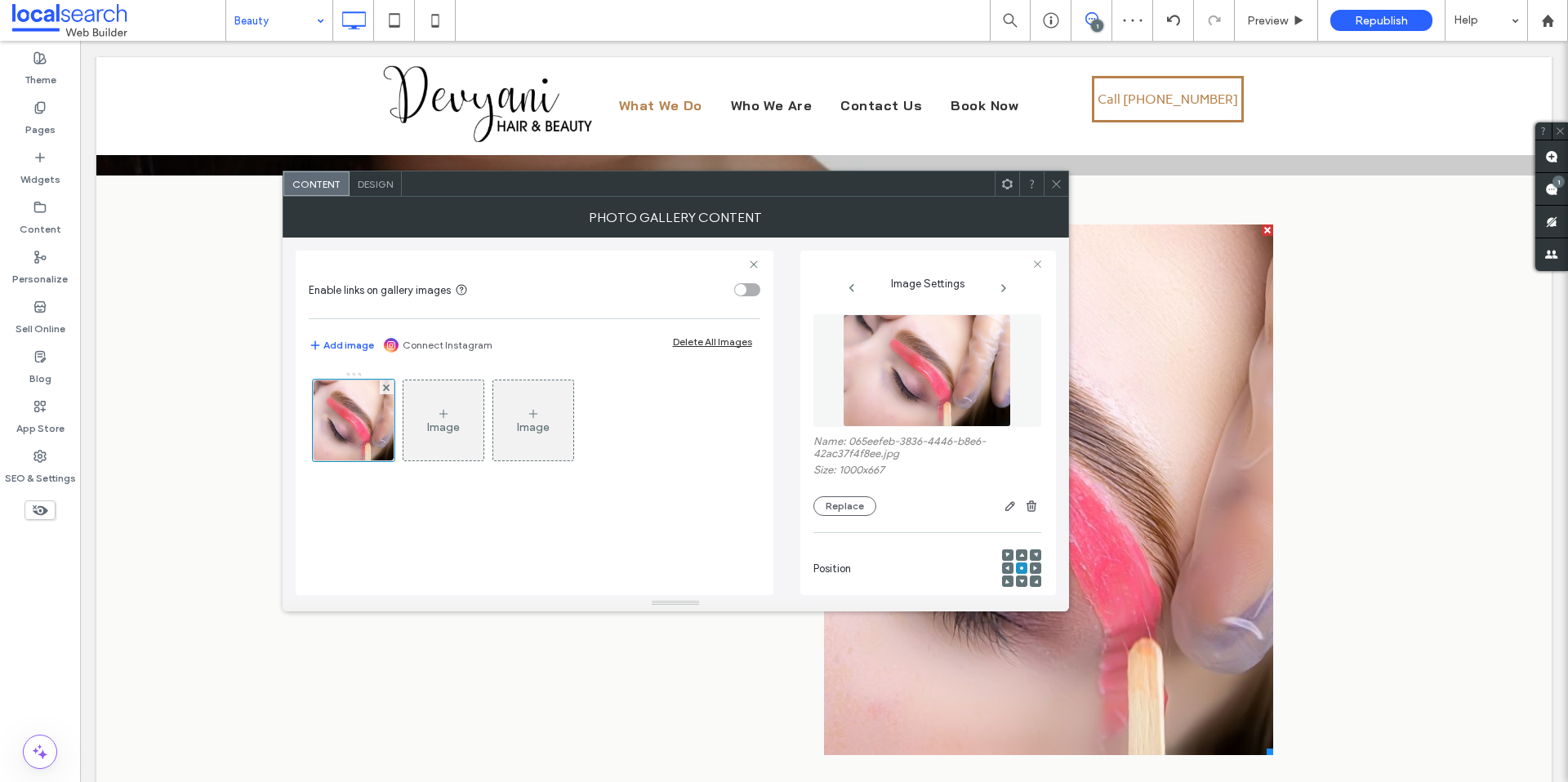
click at [1061, 181] on div at bounding box center [1056, 184] width 25 height 25
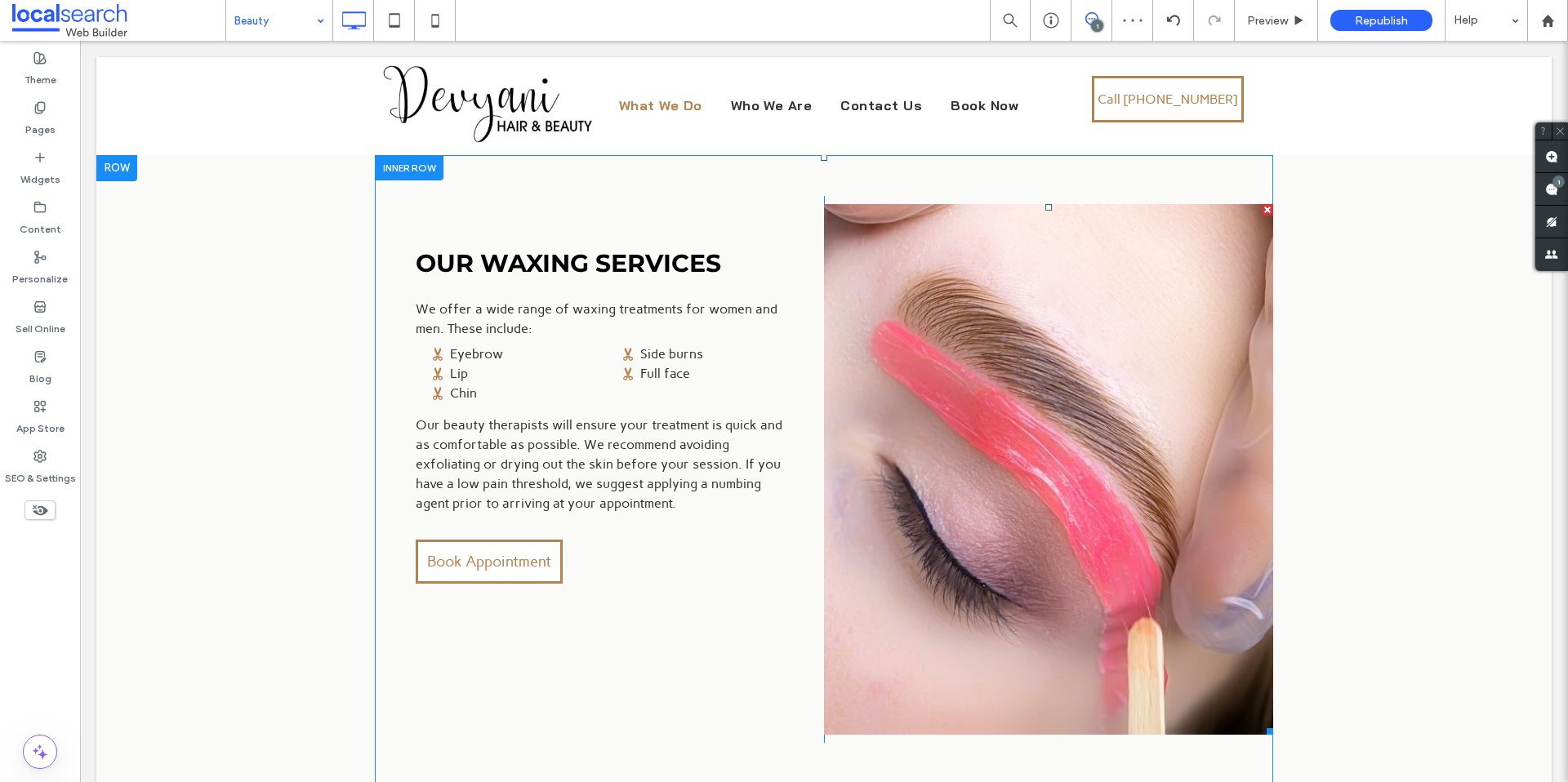
scroll to position [548, 0]
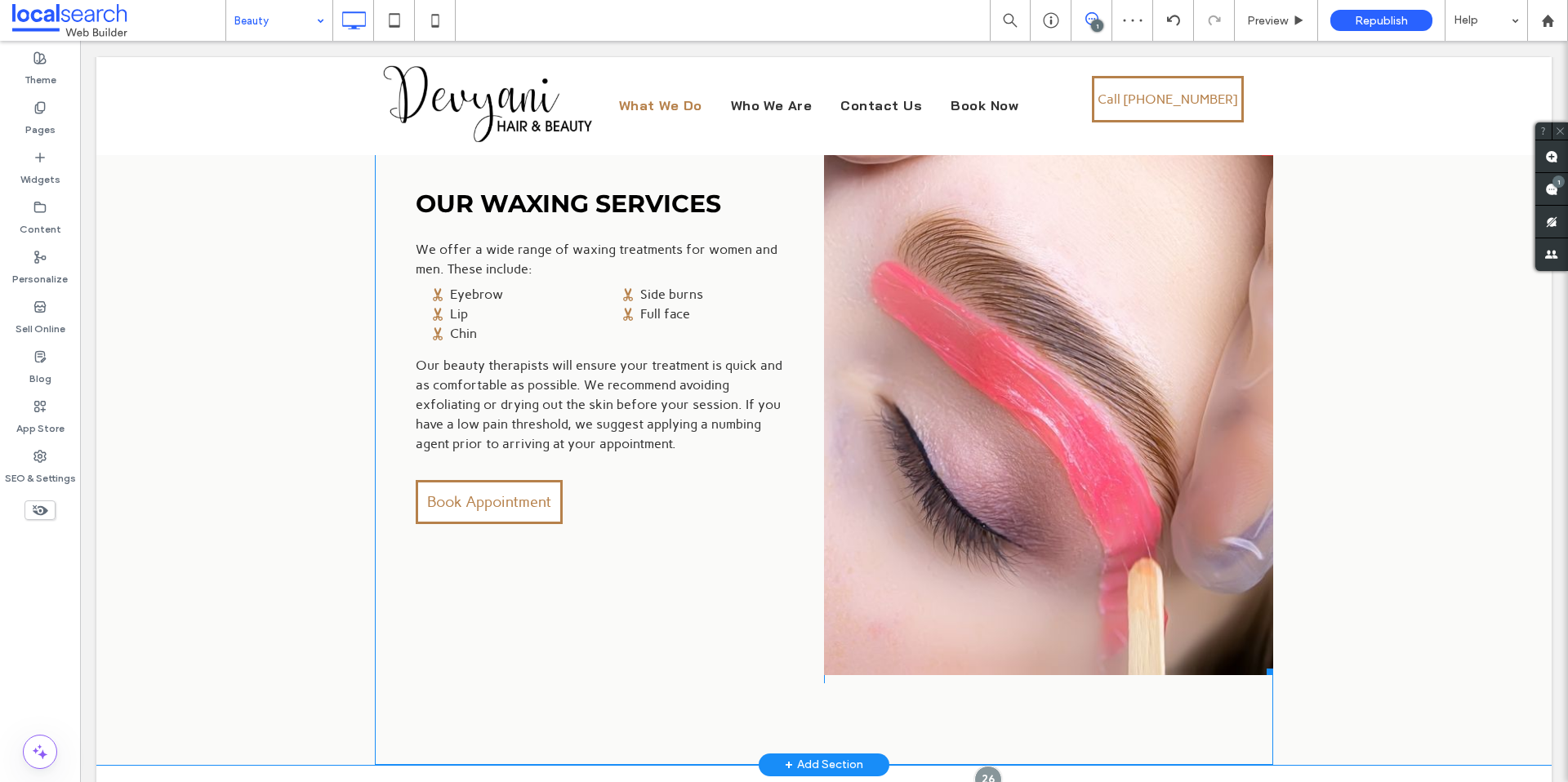
click at [1018, 294] on link at bounding box center [1048, 409] width 449 height 530
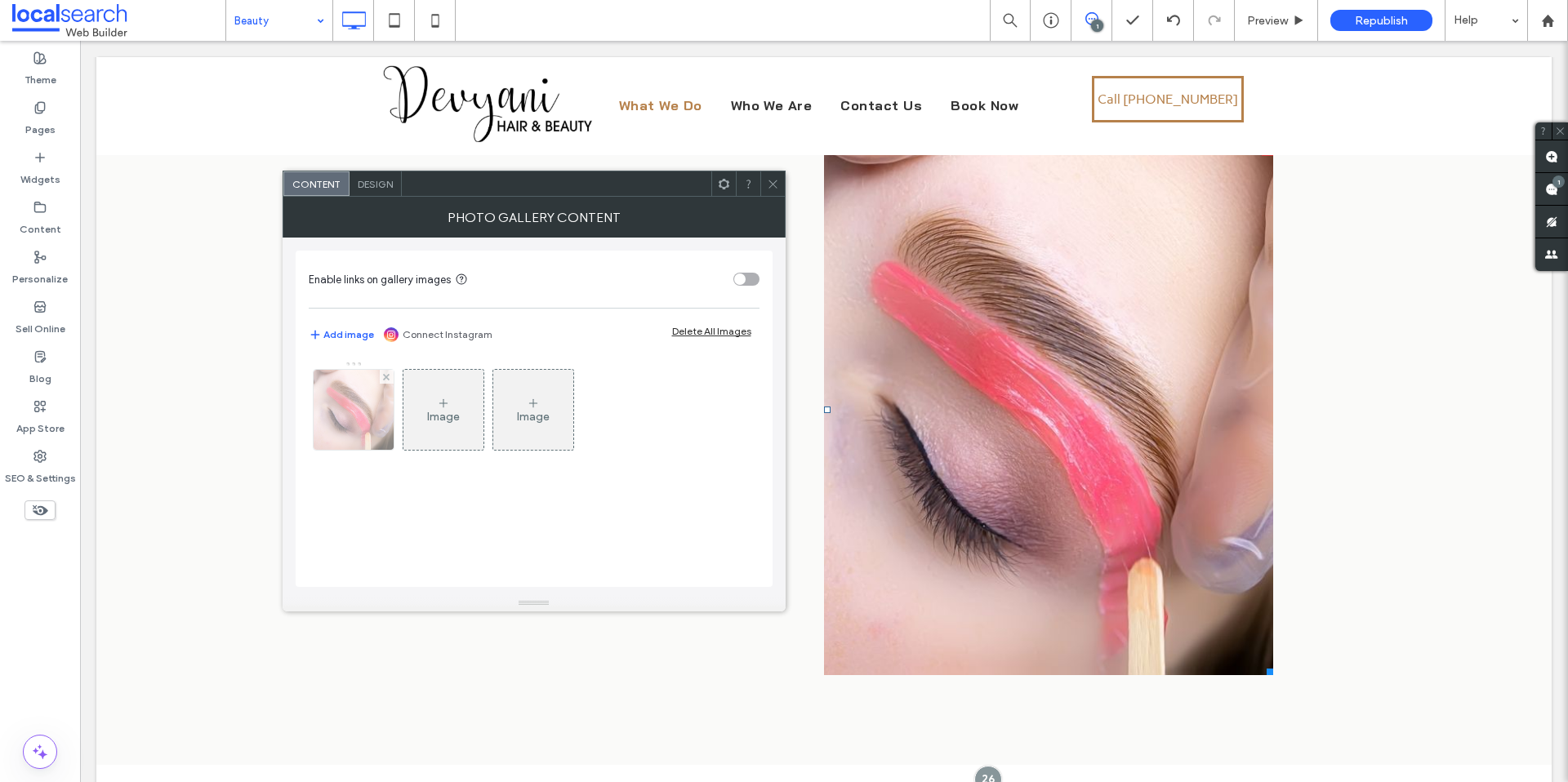
click at [377, 399] on img at bounding box center [353, 409] width 120 height 80
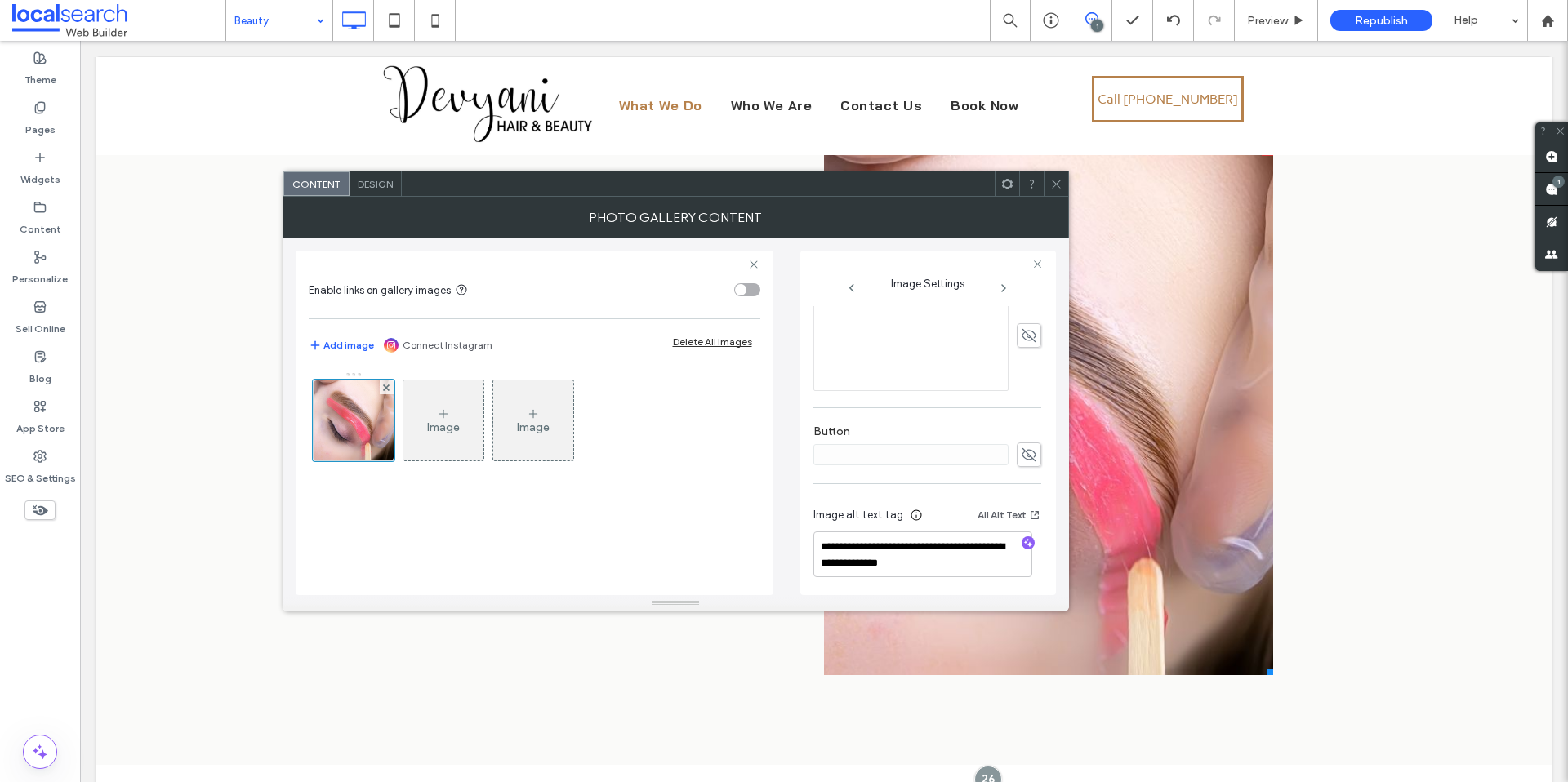
scroll to position [423, 0]
click at [884, 546] on textarea "**********" at bounding box center [922, 550] width 219 height 45
drag, startPoint x: 884, startPoint y: 544, endPoint x: 758, endPoint y: 538, distance: 126.1
click at [758, 538] on div "**********" at bounding box center [676, 416] width 761 height 358
type textarea "**********"
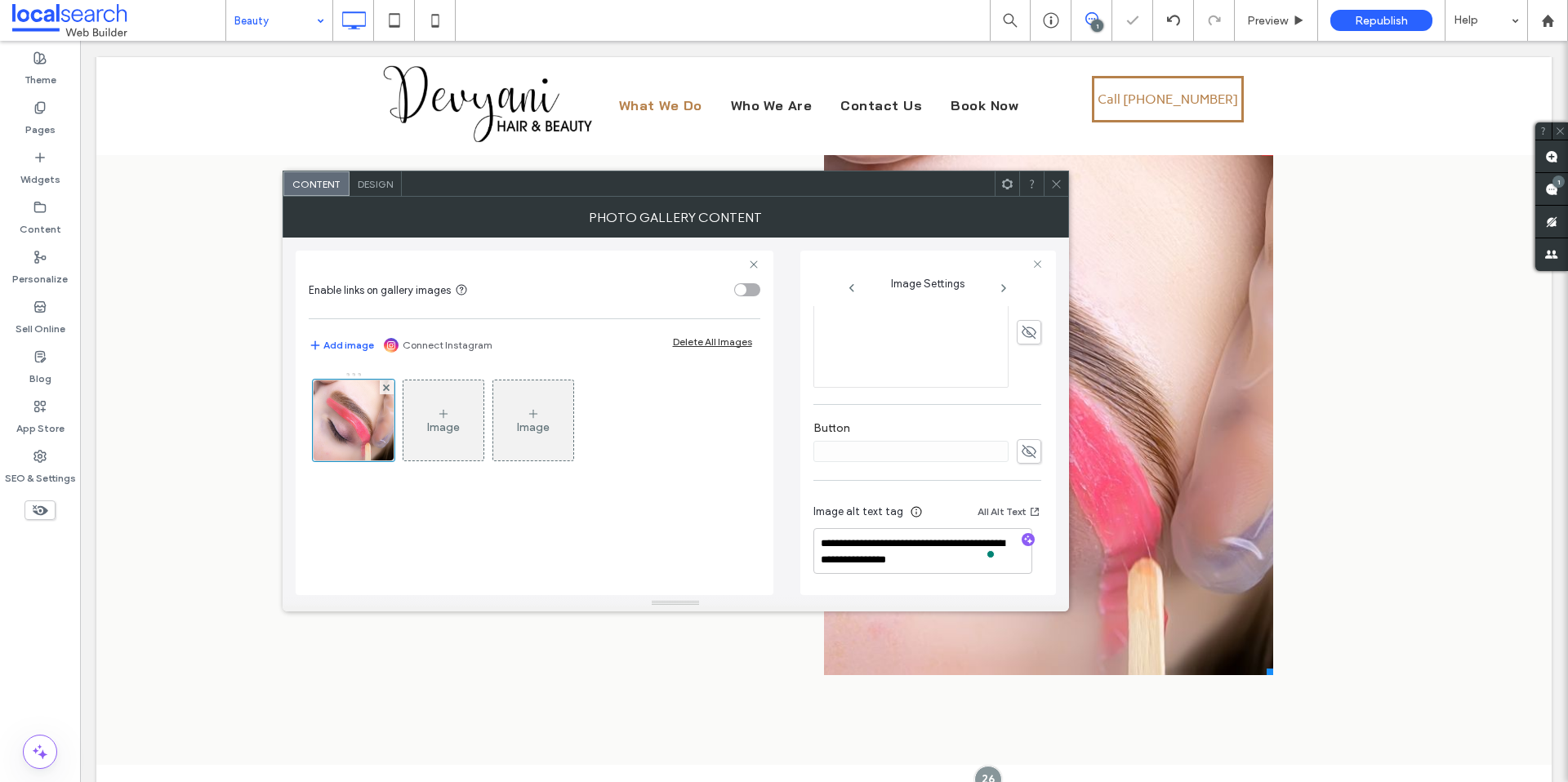
click at [1052, 179] on icon at bounding box center [1056, 184] width 12 height 12
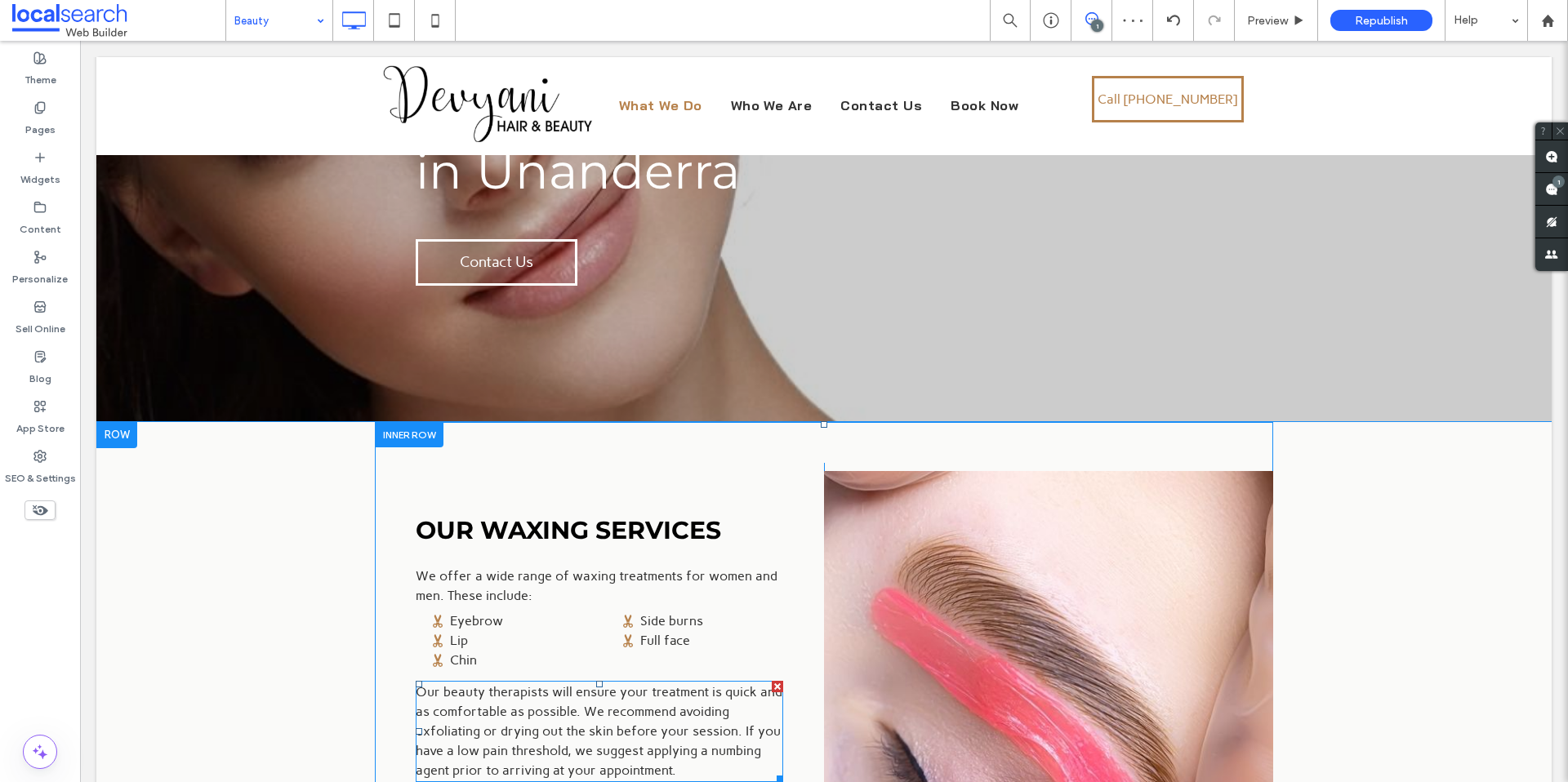
scroll to position [0, 0]
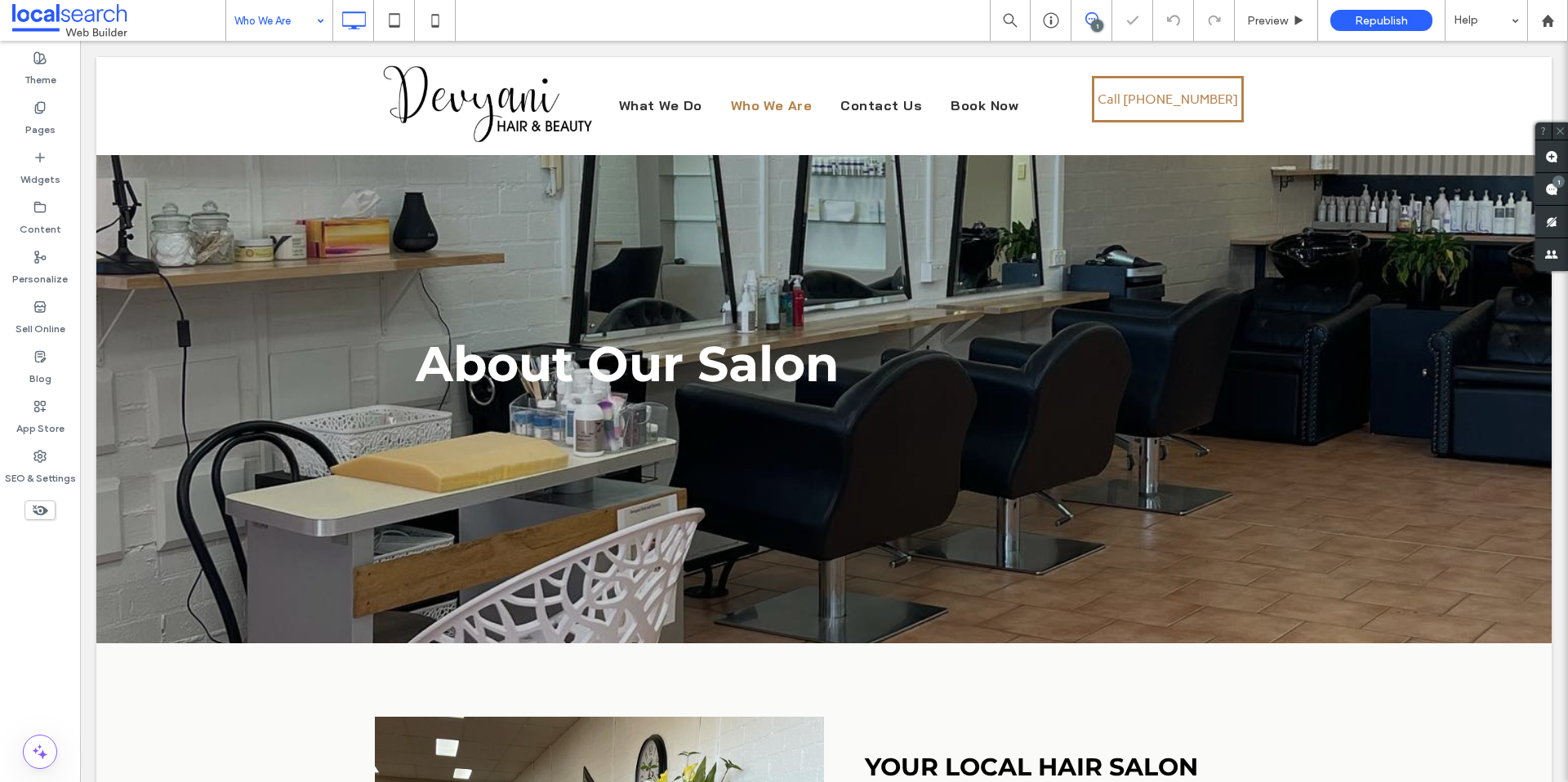
scroll to position [3, 0]
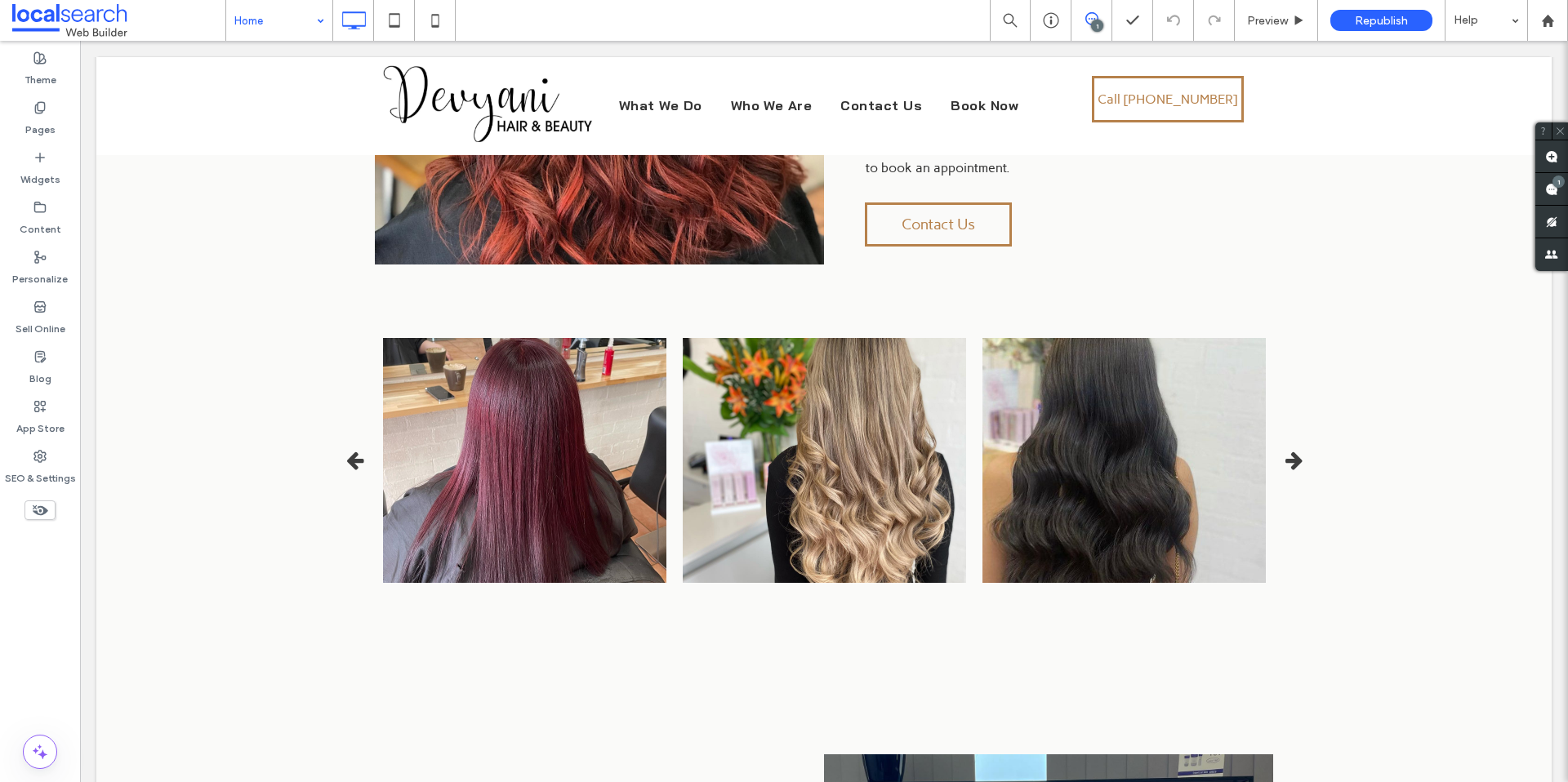
scroll to position [1809, 0]
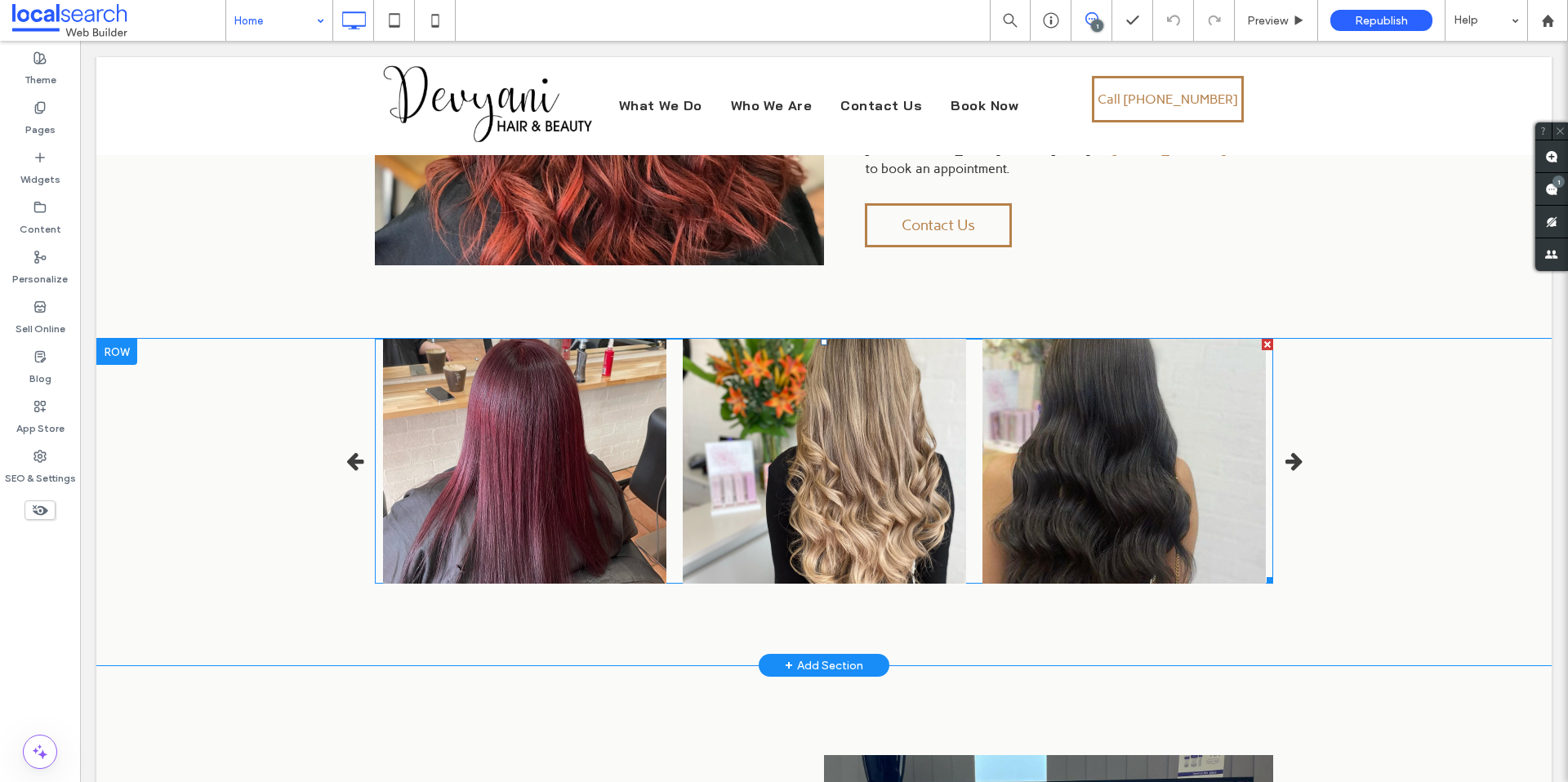
click at [1286, 452] on icon "button" at bounding box center [1294, 462] width 17 height 21
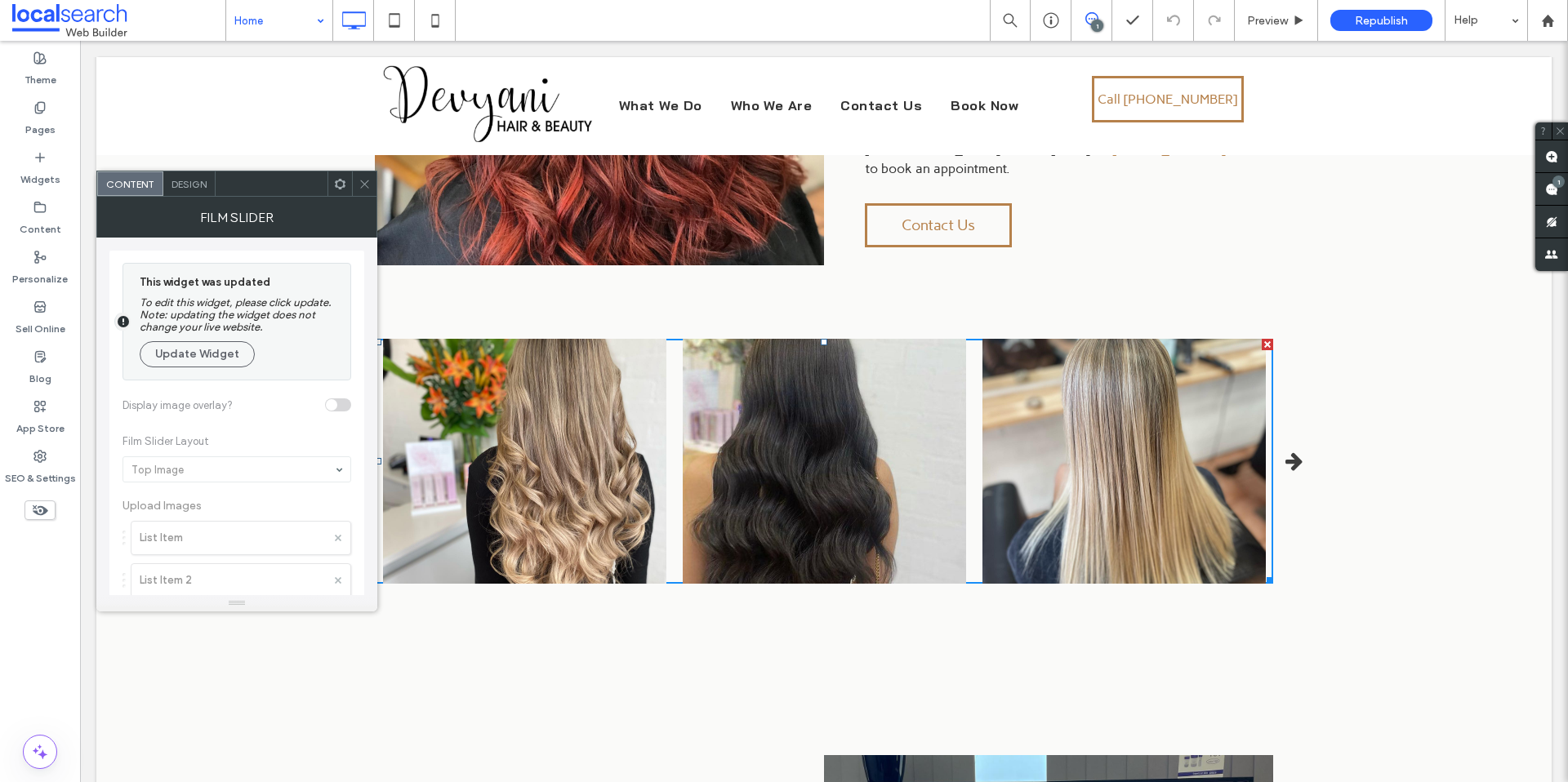
click at [1289, 452] on icon "button" at bounding box center [1294, 462] width 17 height 21
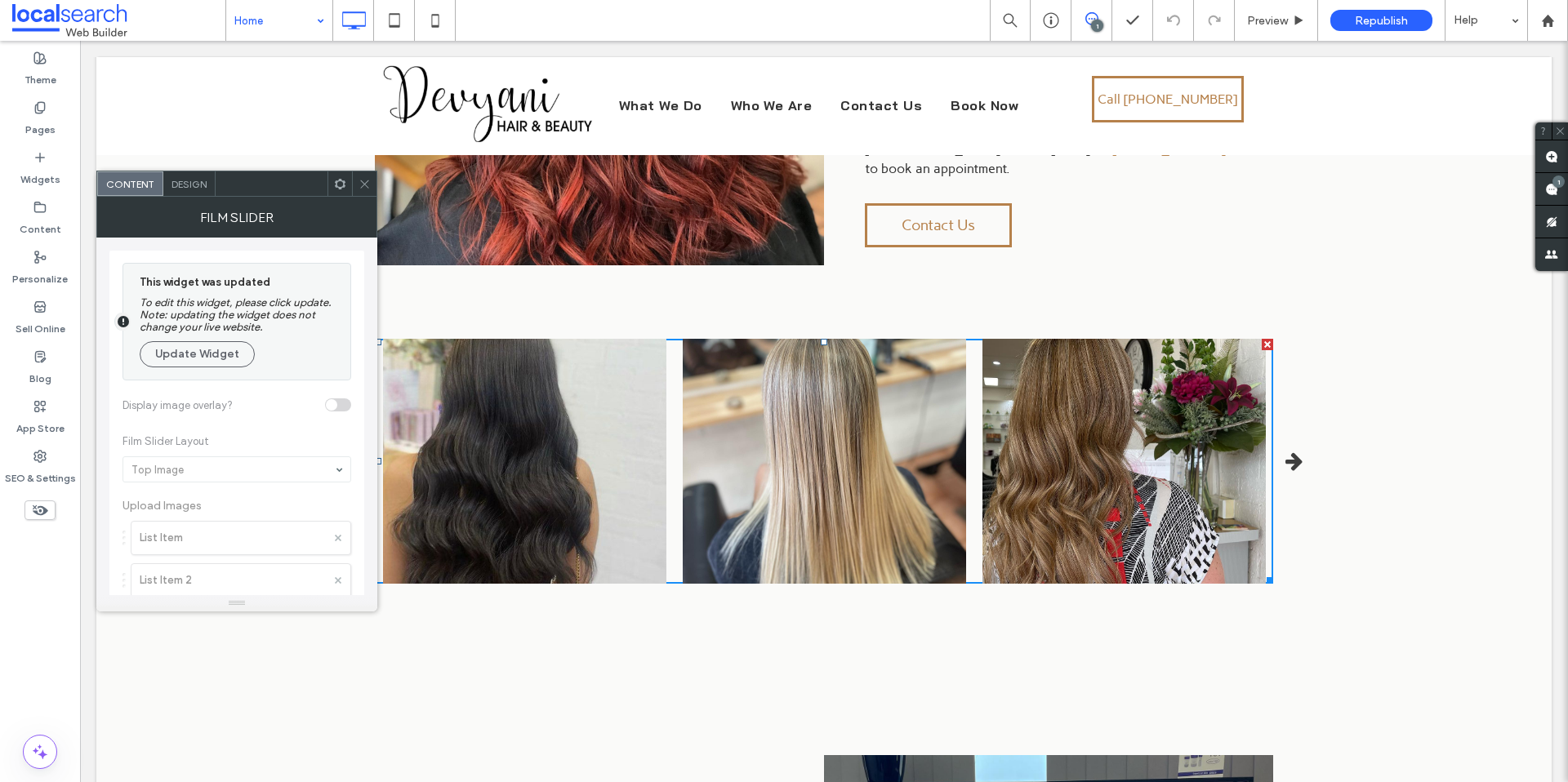
click at [1289, 452] on icon "button" at bounding box center [1294, 462] width 17 height 21
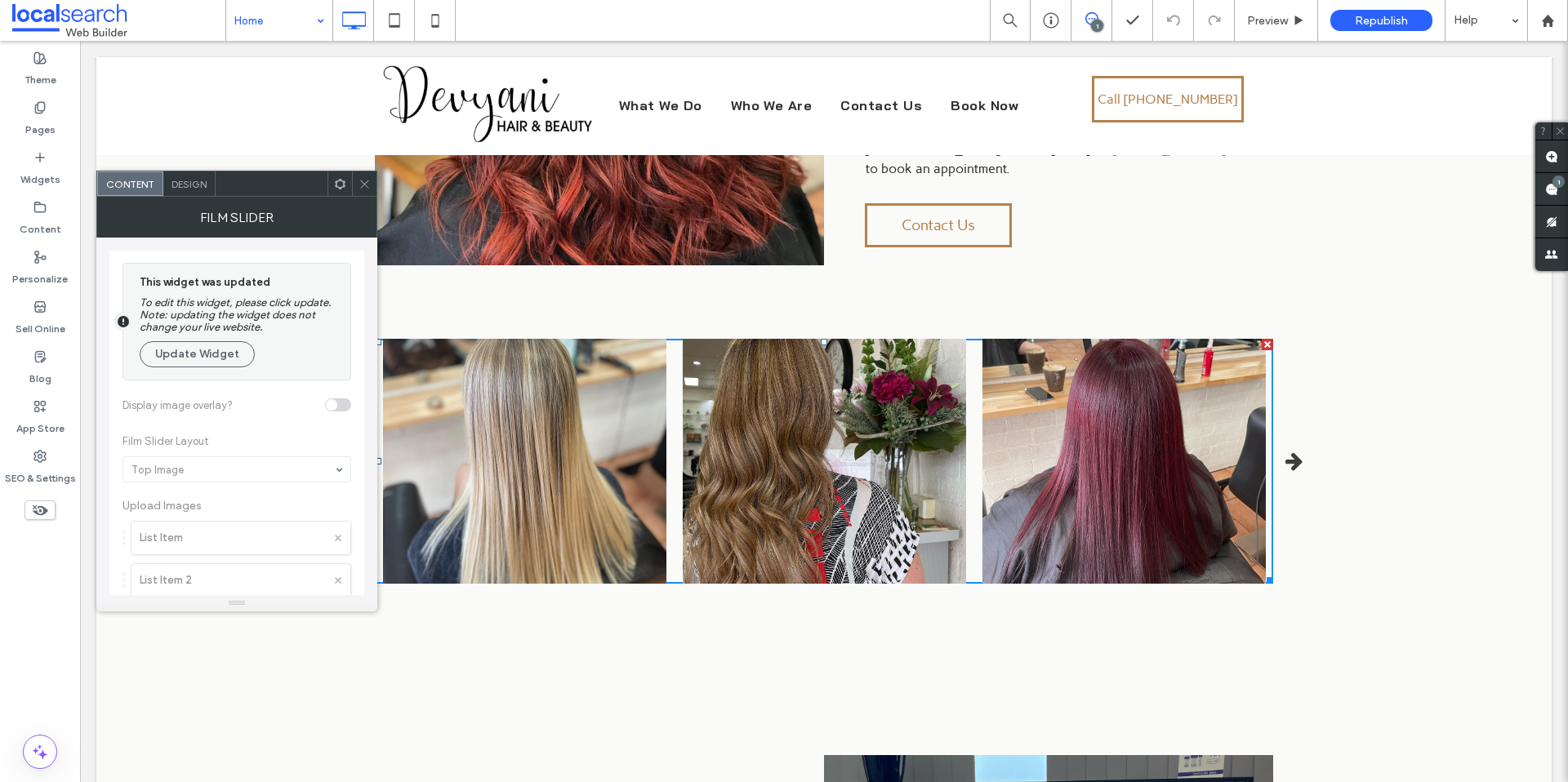
click at [1289, 452] on icon "button" at bounding box center [1294, 462] width 17 height 21
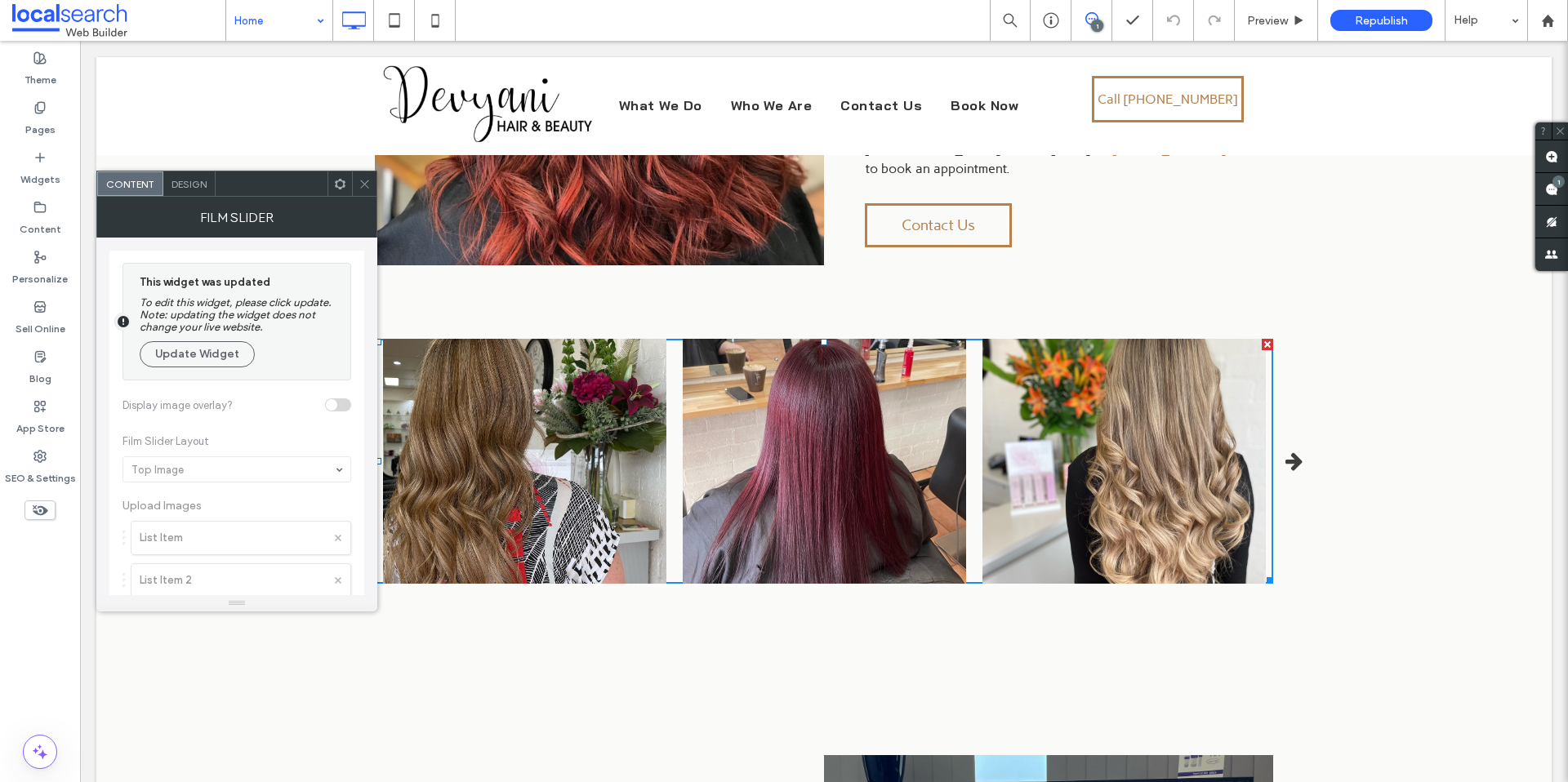
click at [1289, 452] on icon "button" at bounding box center [1294, 462] width 17 height 21
drag, startPoint x: 1289, startPoint y: 443, endPoint x: 1274, endPoint y: 429, distance: 20.5
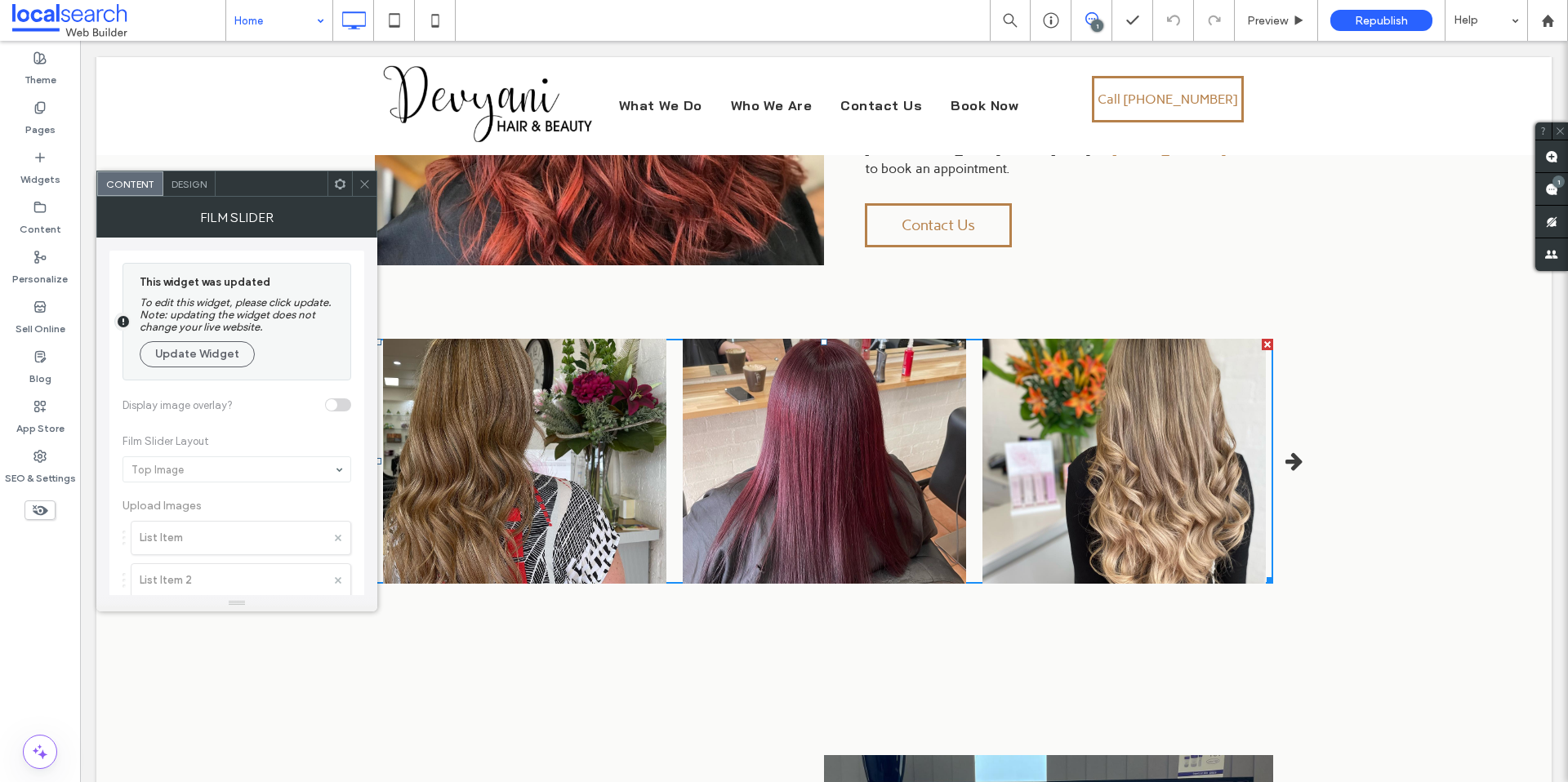
click at [1288, 452] on icon "button" at bounding box center [1294, 462] width 17 height 21
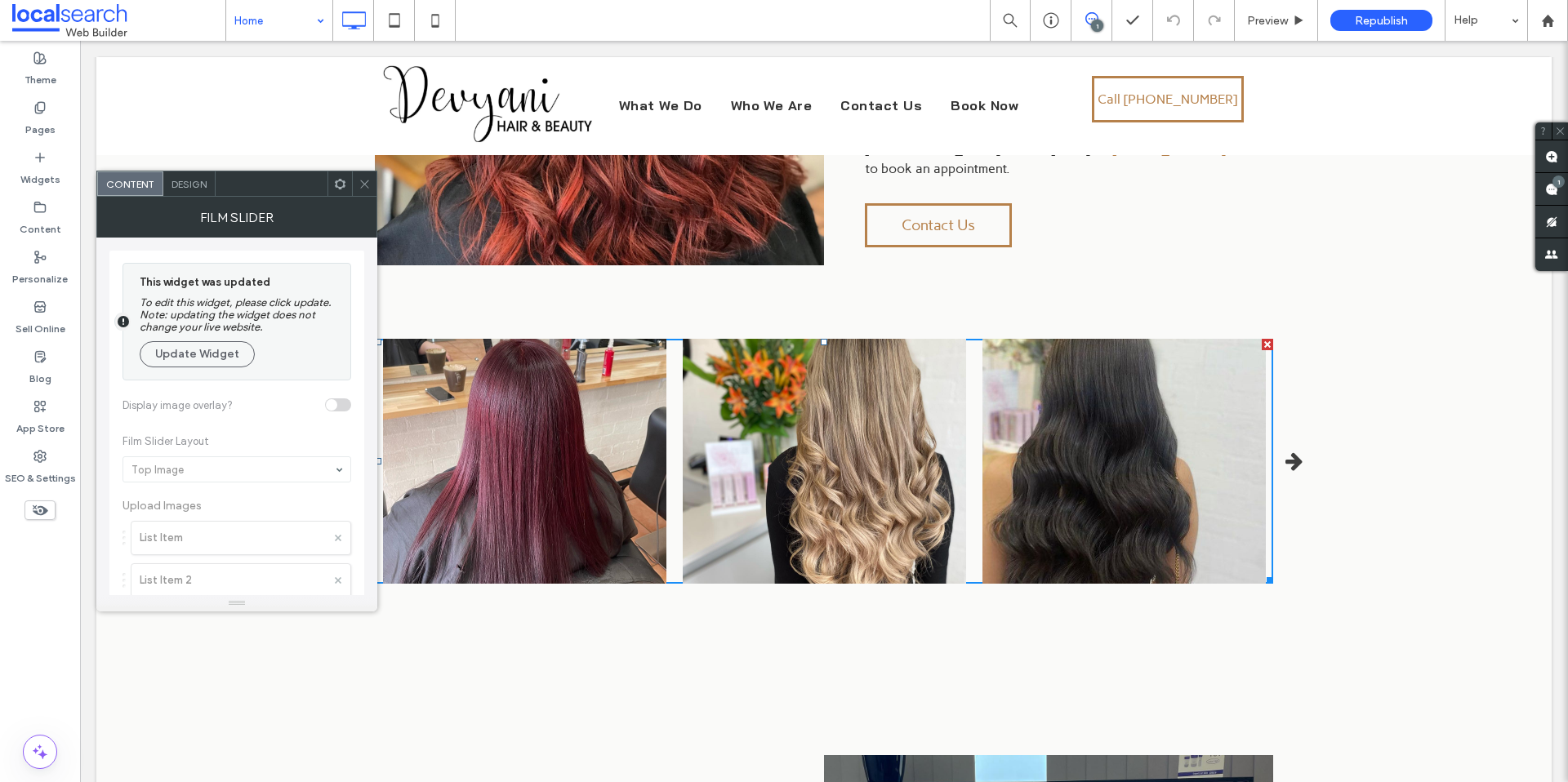
click at [370, 179] on icon at bounding box center [365, 184] width 12 height 12
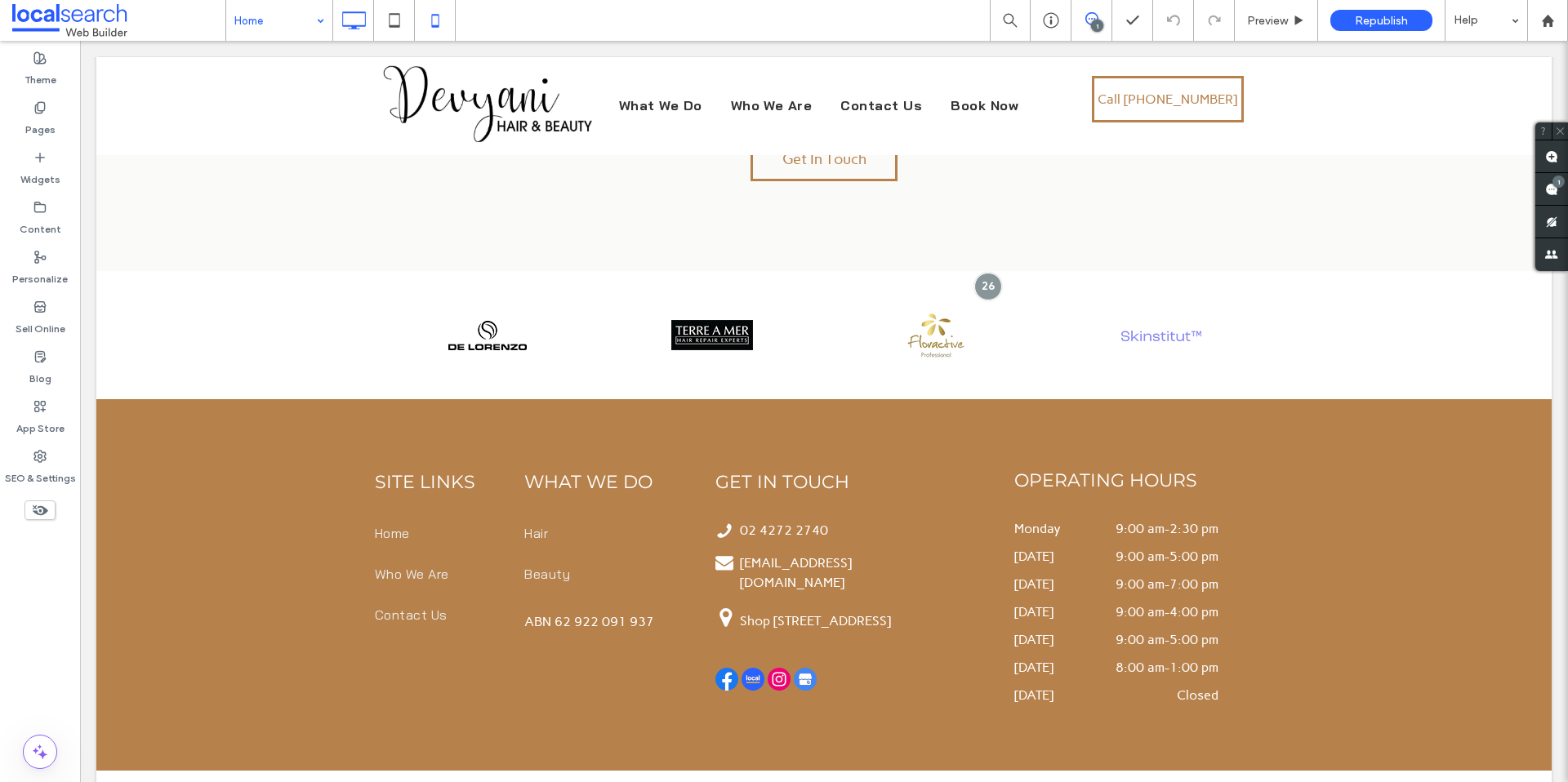
scroll to position [3201, 0]
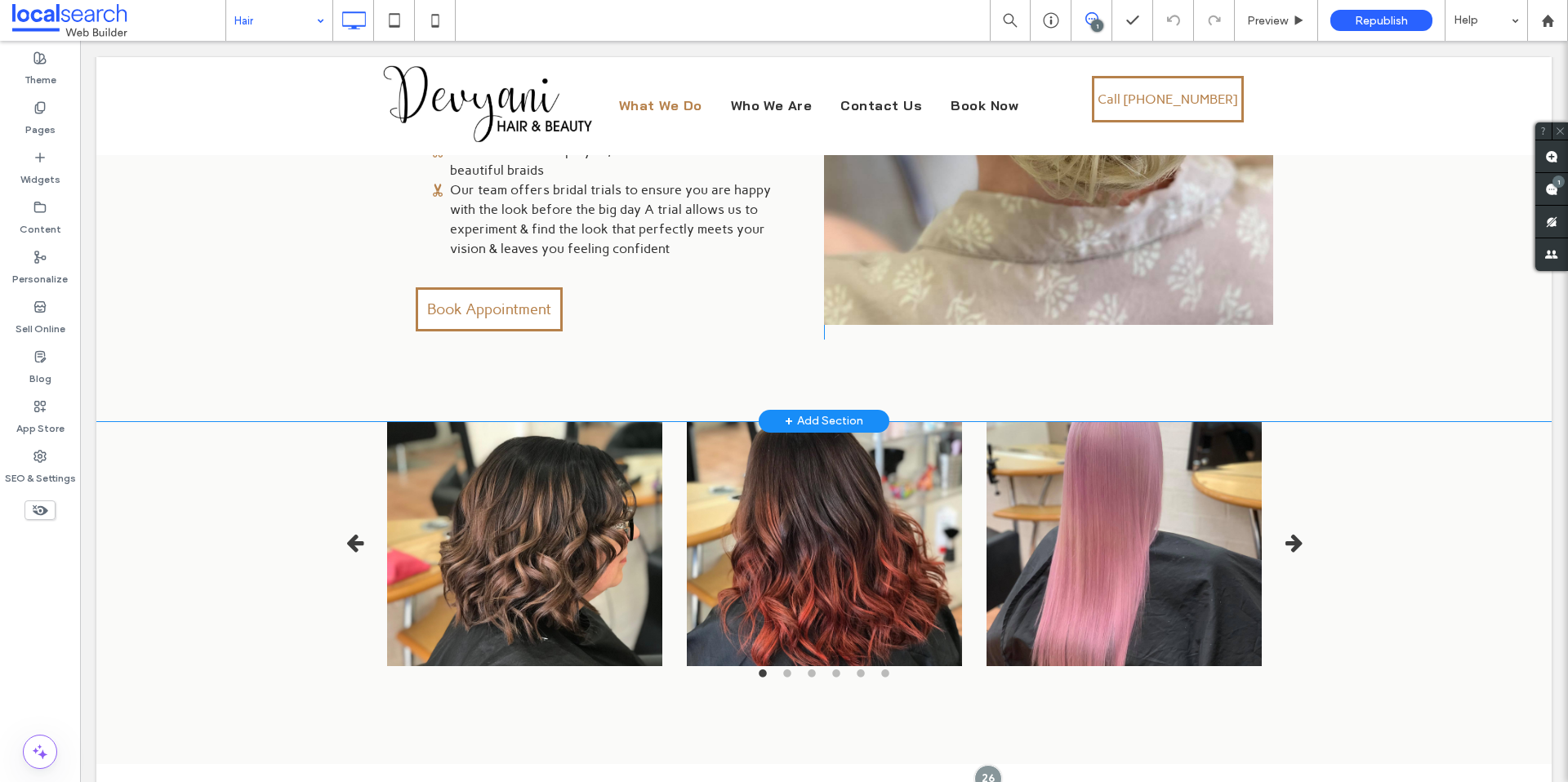
scroll to position [3360, 0]
